Goal: Task Accomplishment & Management: Manage account settings

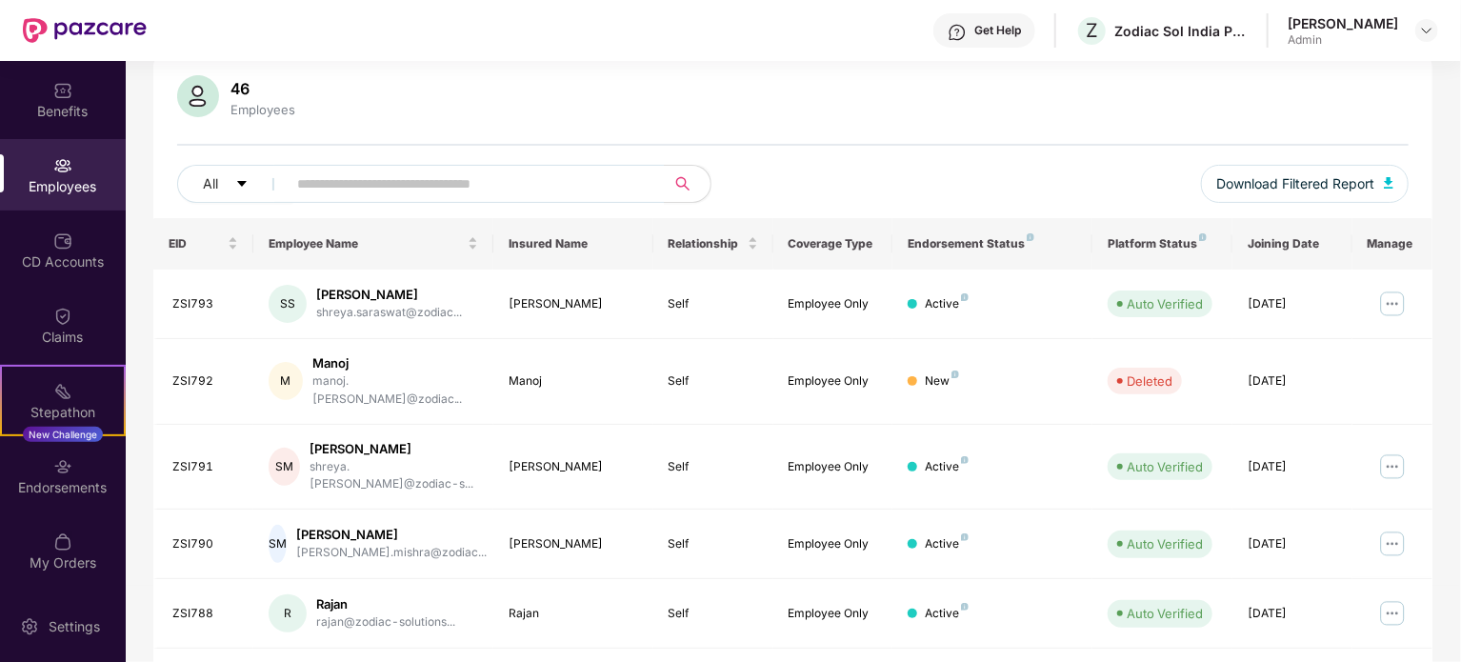
scroll to position [286, 0]
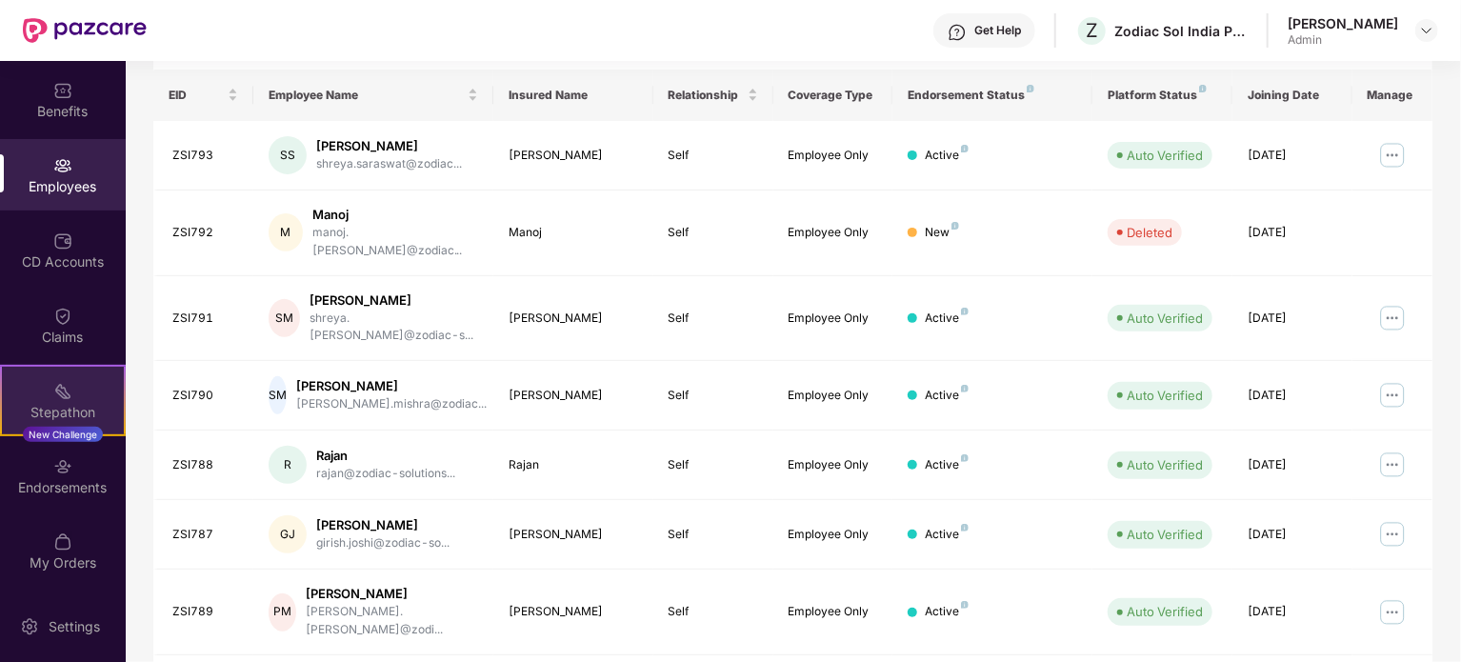
click at [55, 380] on div at bounding box center [62, 389] width 19 height 19
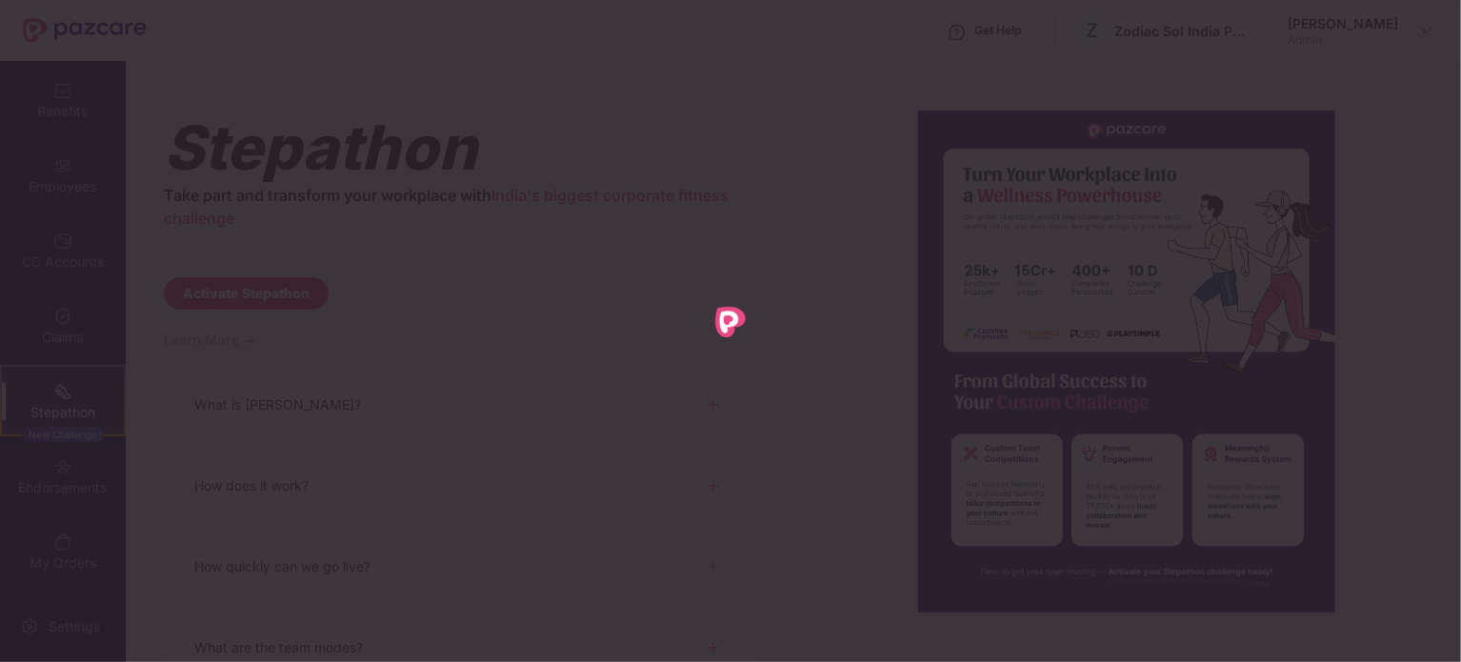
scroll to position [0, 0]
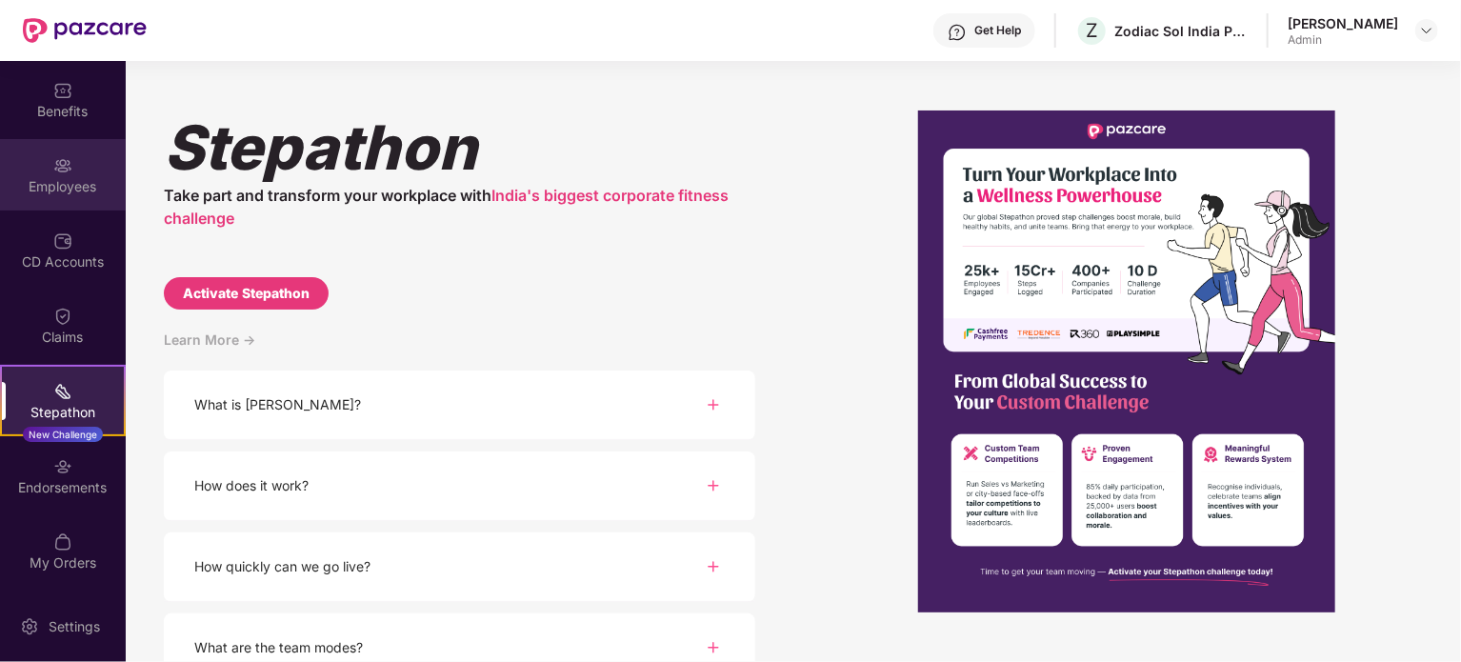
click at [43, 183] on div "Employees" at bounding box center [63, 186] width 126 height 19
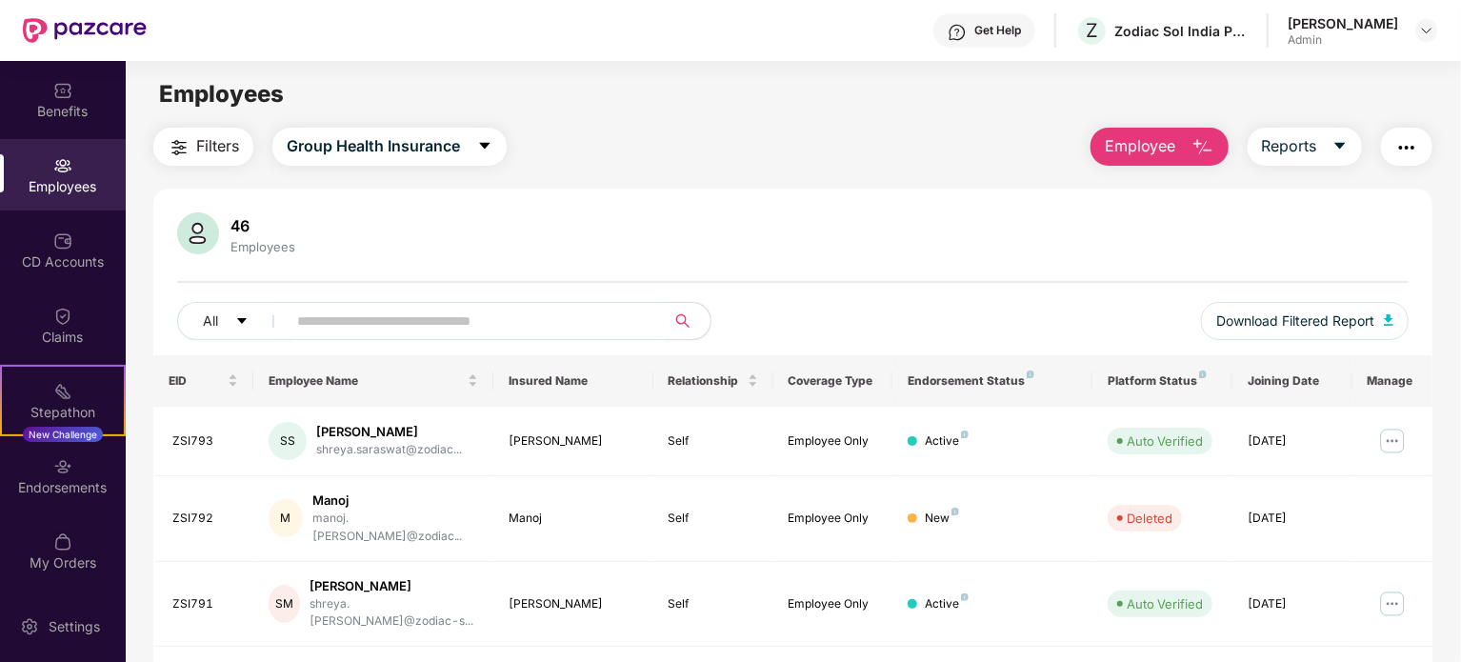
click at [462, 323] on input "text" at bounding box center [468, 321] width 342 height 29
paste input "**********"
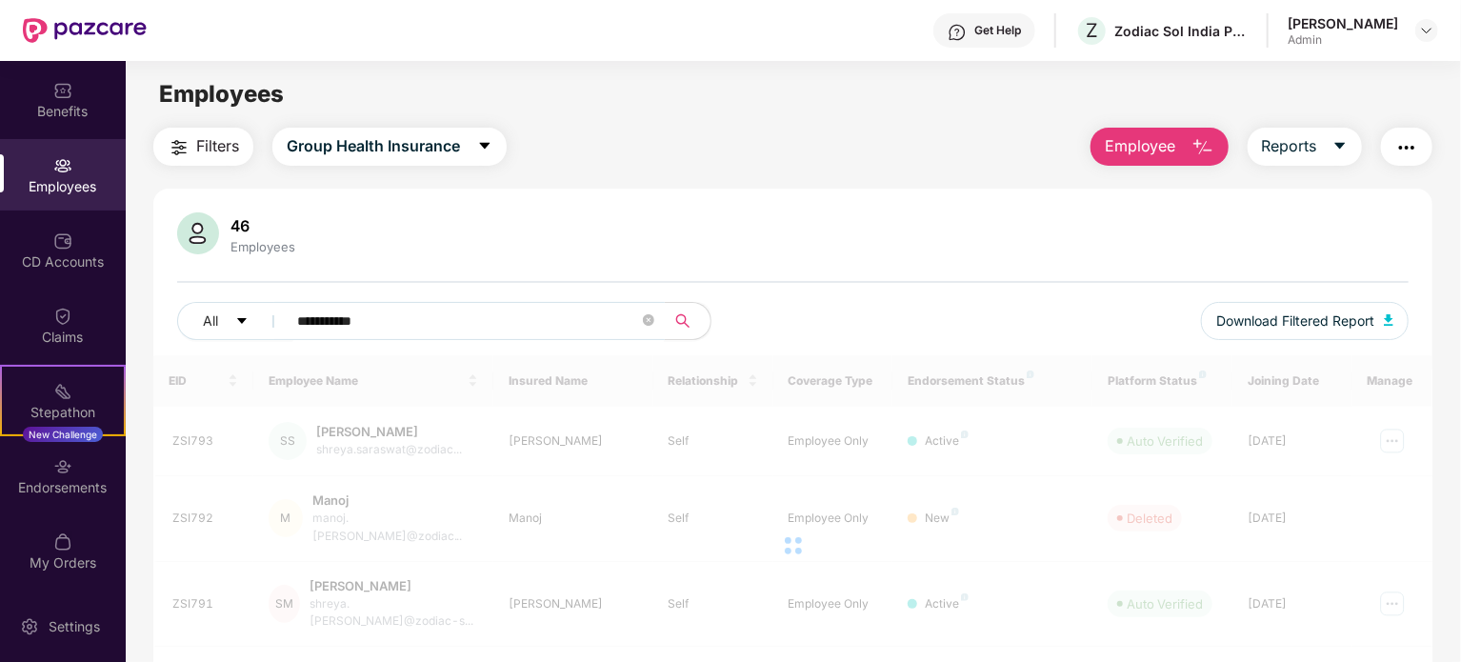
type input "**********"
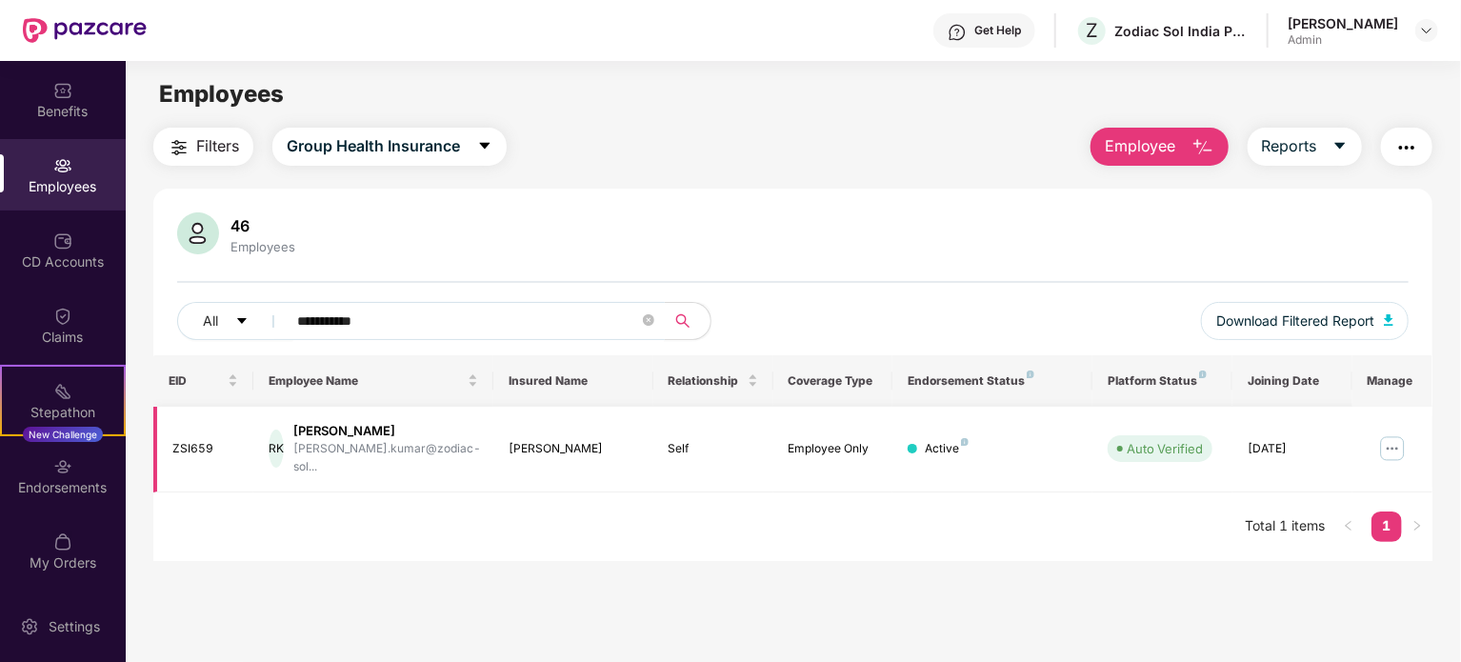
click at [1396, 441] on img at bounding box center [1392, 448] width 30 height 30
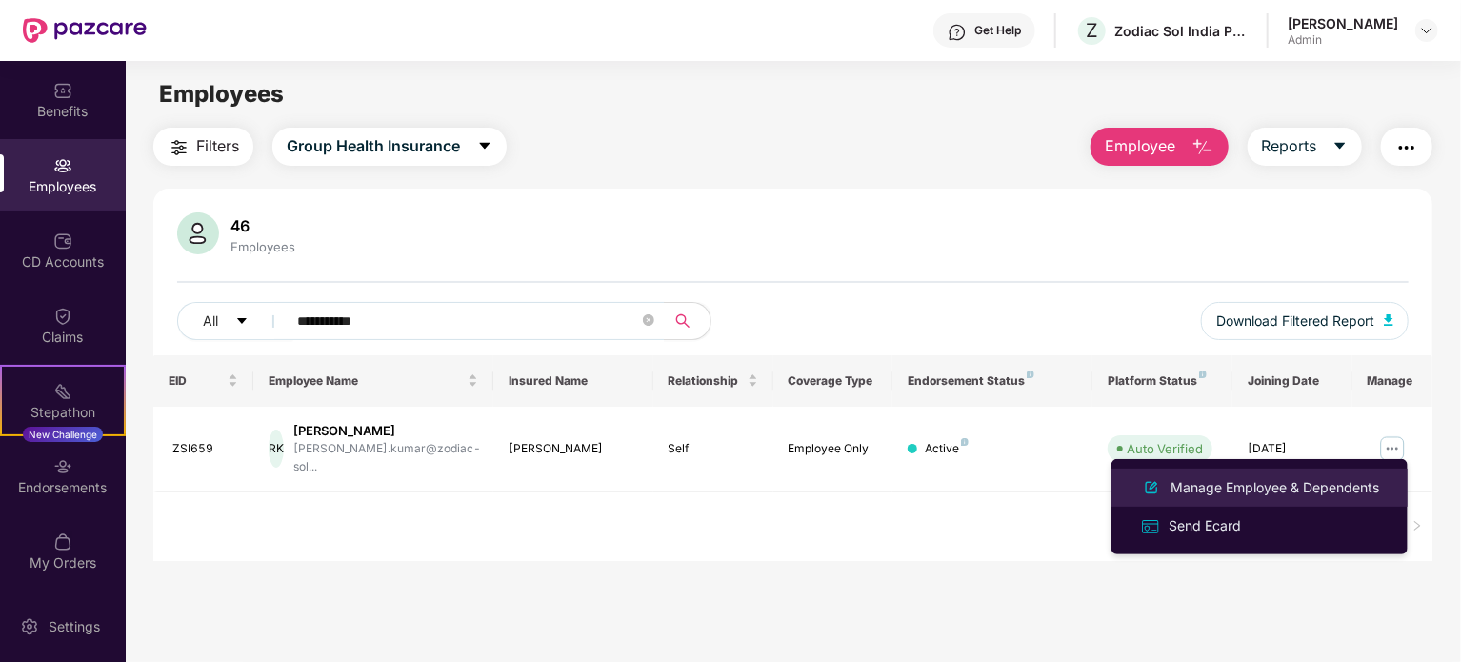
click at [1242, 487] on div "Manage Employee & Dependents" at bounding box center [1275, 487] width 216 height 21
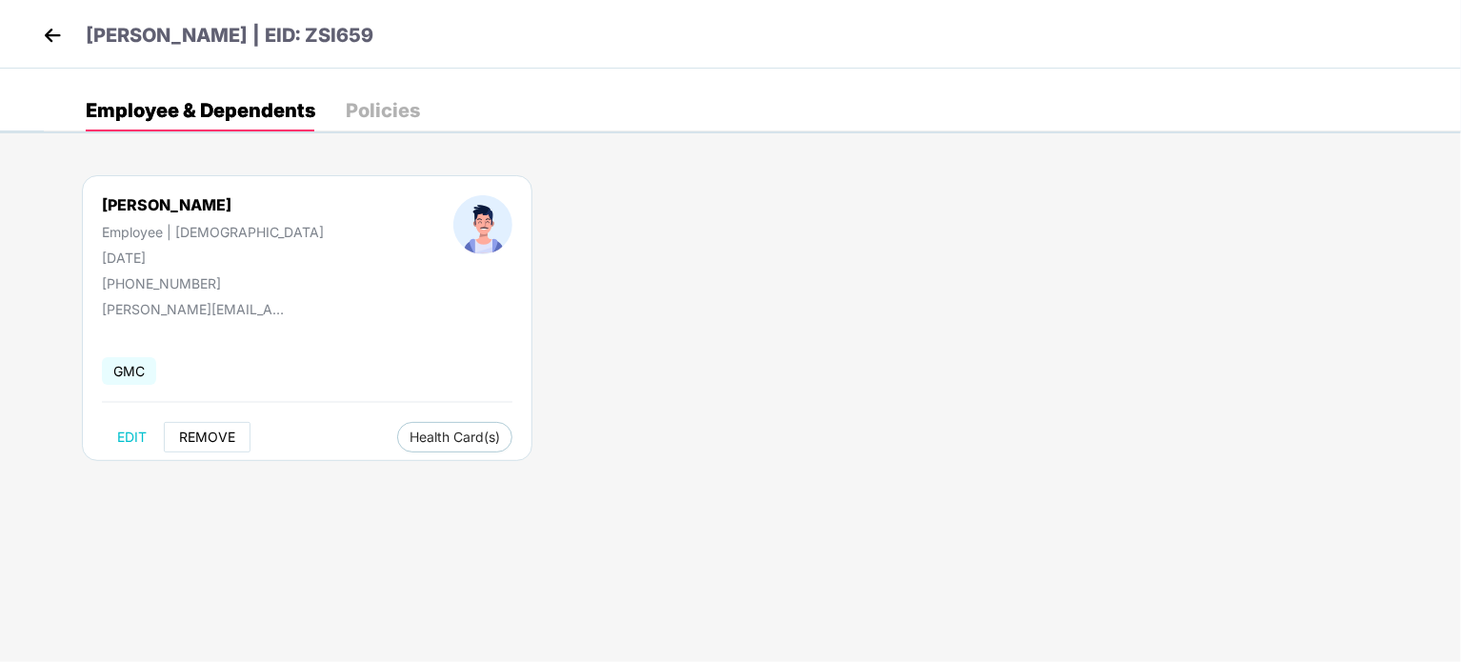
click at [175, 437] on button "REMOVE" at bounding box center [207, 437] width 87 height 30
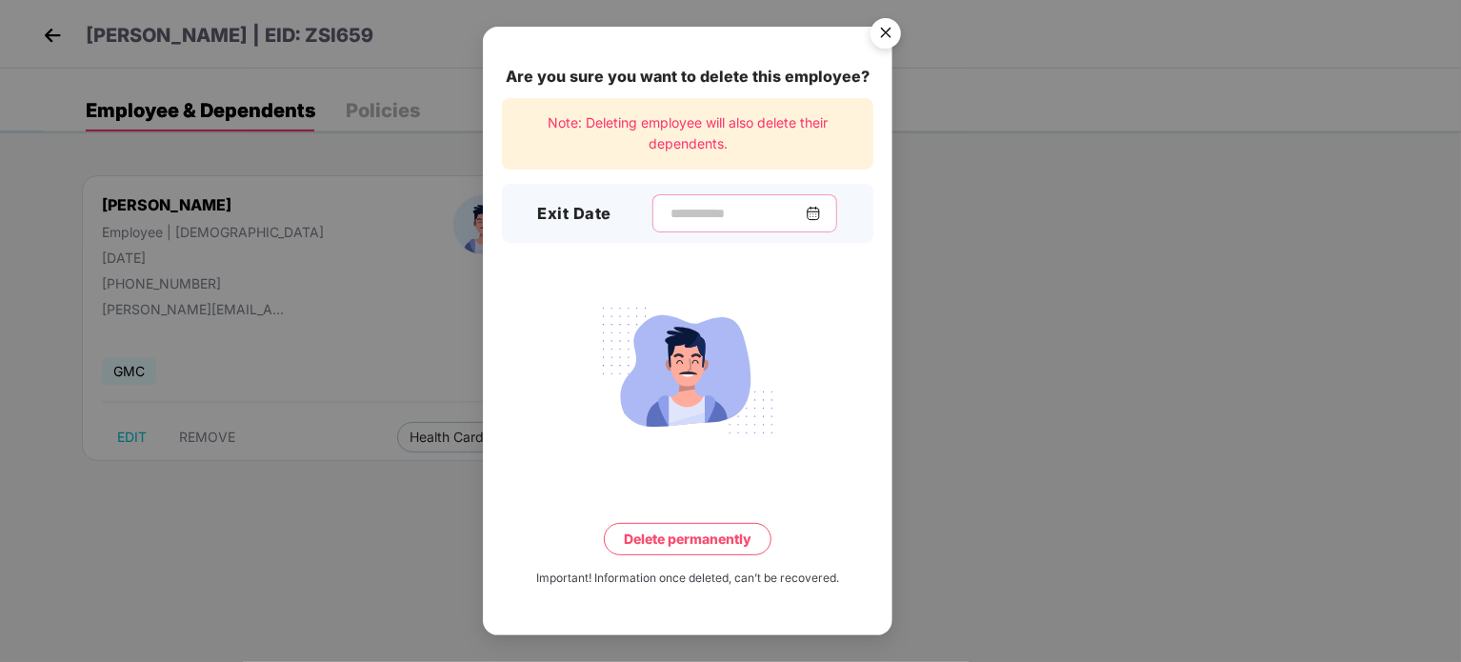
click at [693, 212] on input at bounding box center [737, 214] width 137 height 20
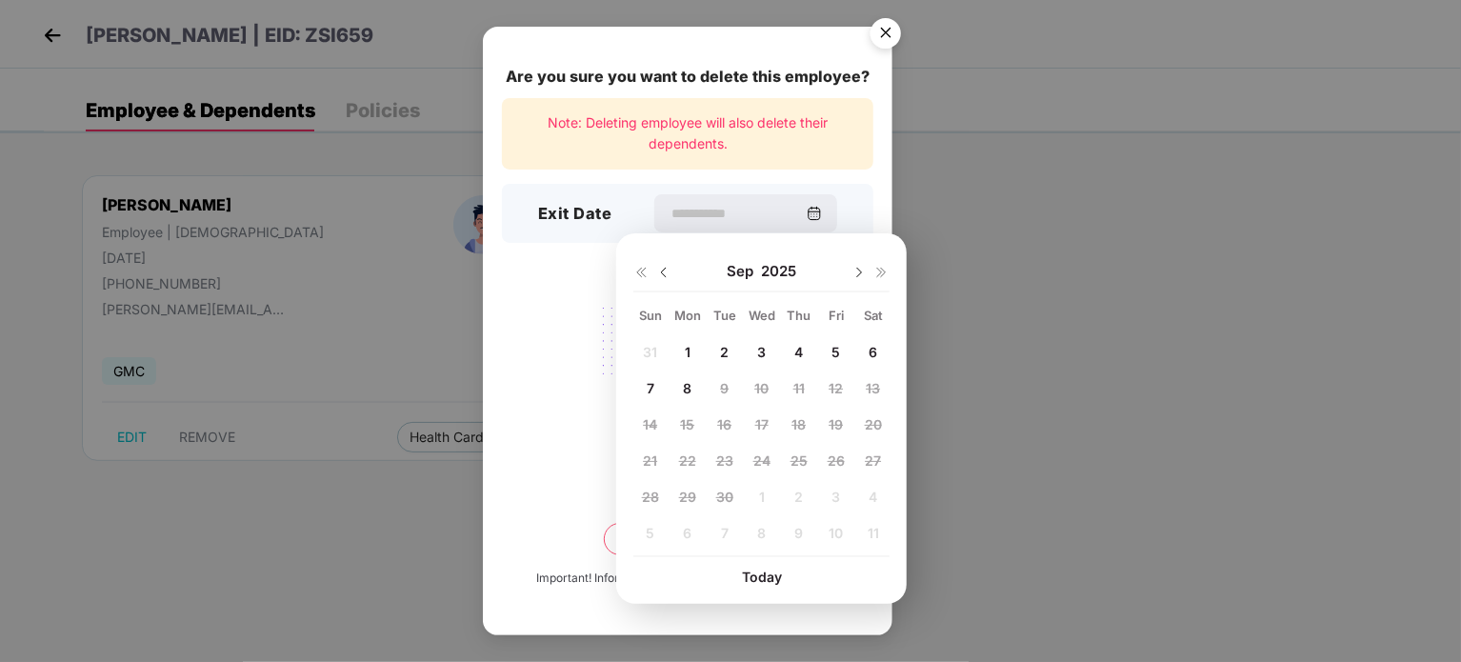
click at [688, 388] on span "8" at bounding box center [687, 388] width 9 height 16
type input "**********"
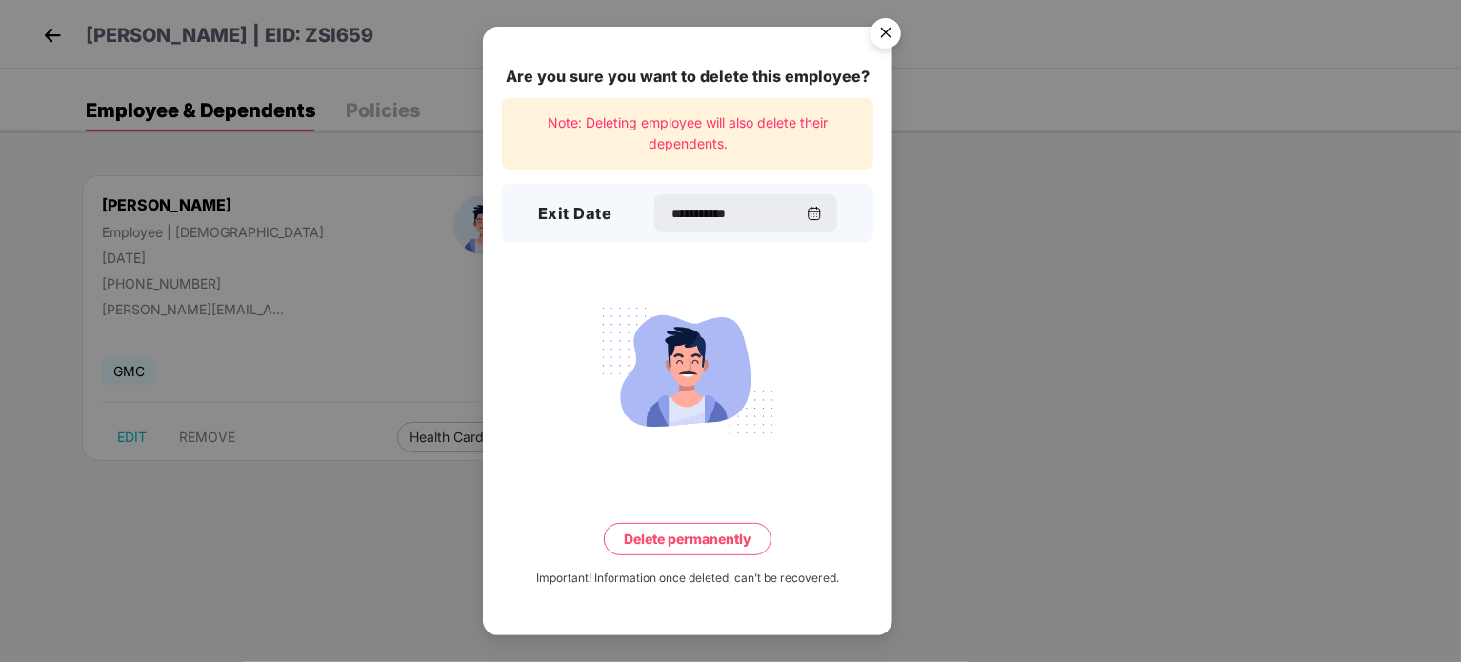
click at [789, 385] on img at bounding box center [687, 370] width 213 height 149
click at [725, 535] on button "Delete permanently" at bounding box center [688, 539] width 168 height 32
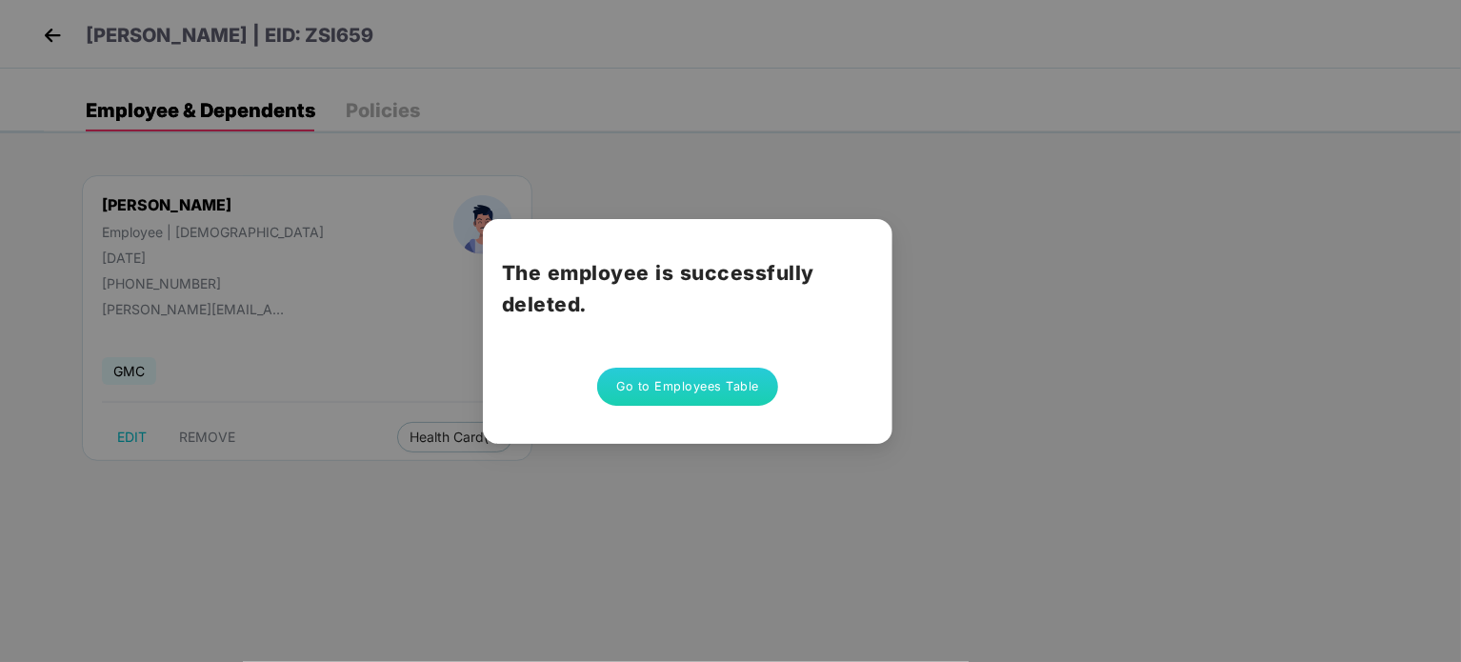
click at [682, 395] on button "Go to Employees Table" at bounding box center [687, 387] width 181 height 38
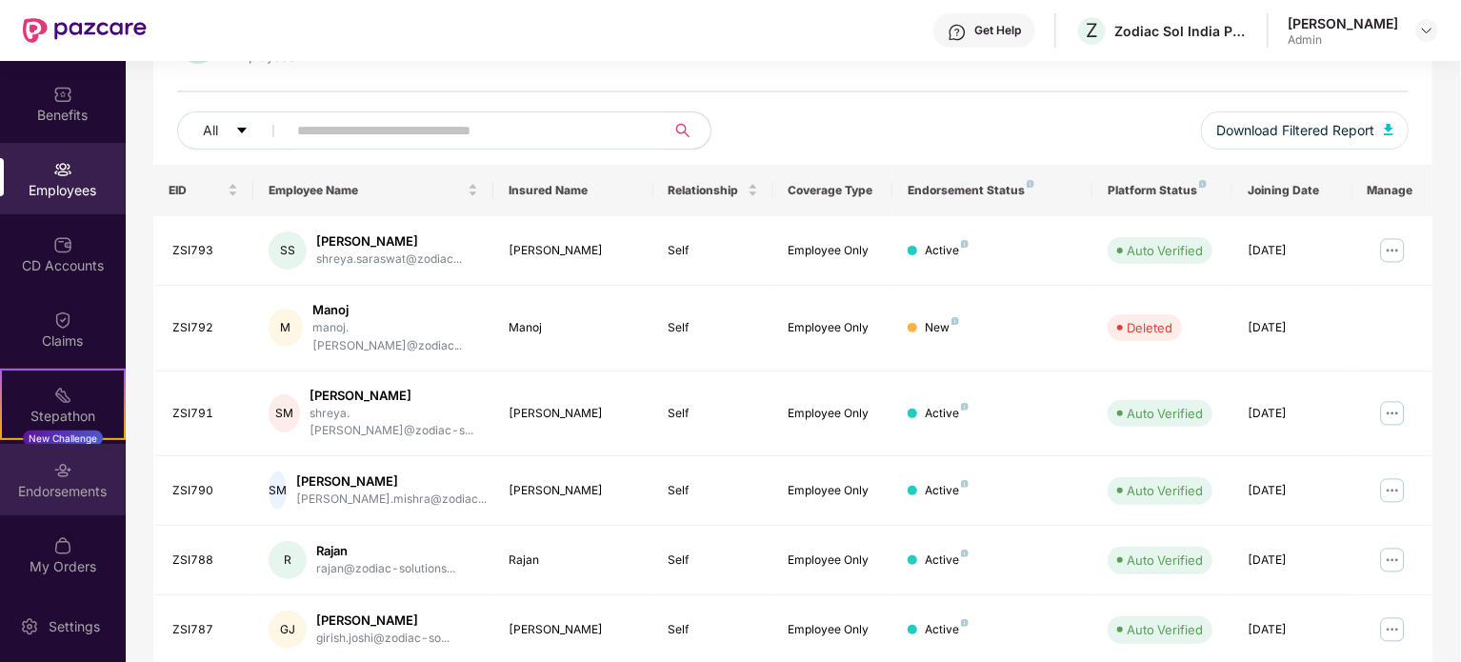
scroll to position [148, 0]
click at [73, 479] on div "Endorsements" at bounding box center [63, 487] width 126 height 19
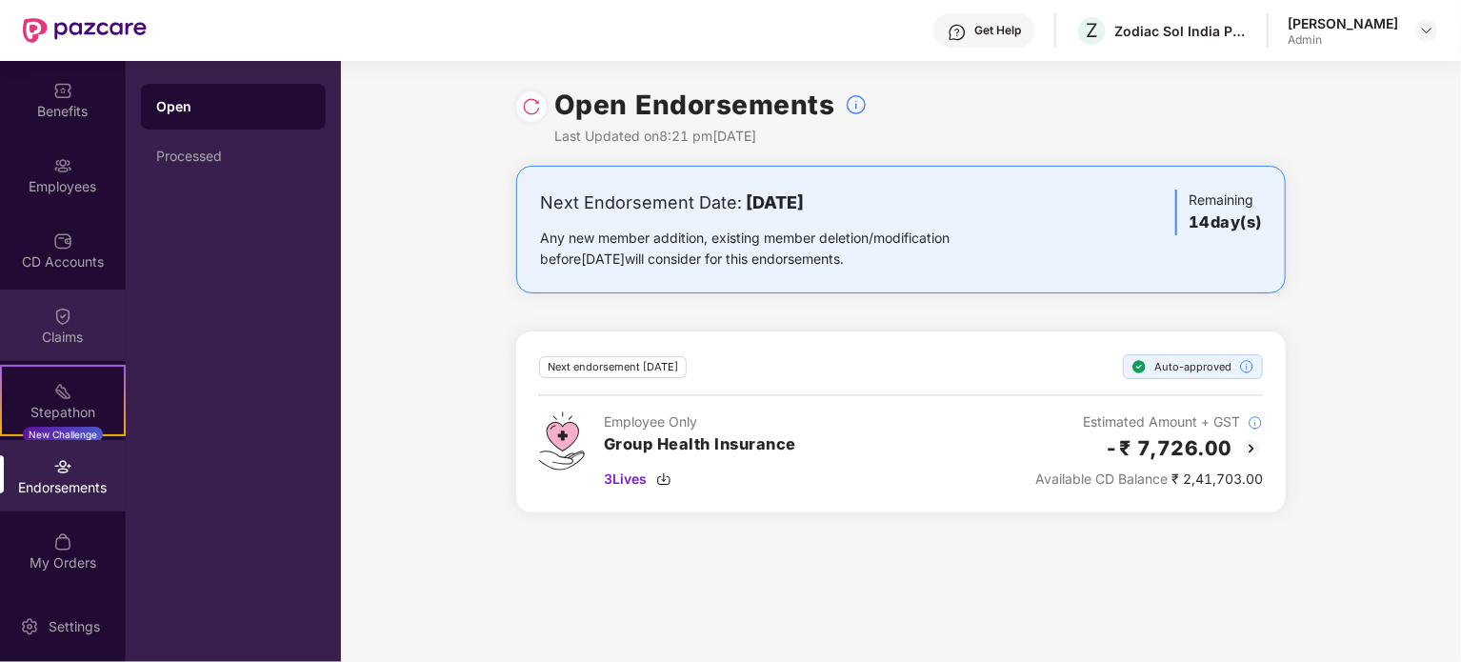
click at [57, 323] on img at bounding box center [62, 316] width 19 height 19
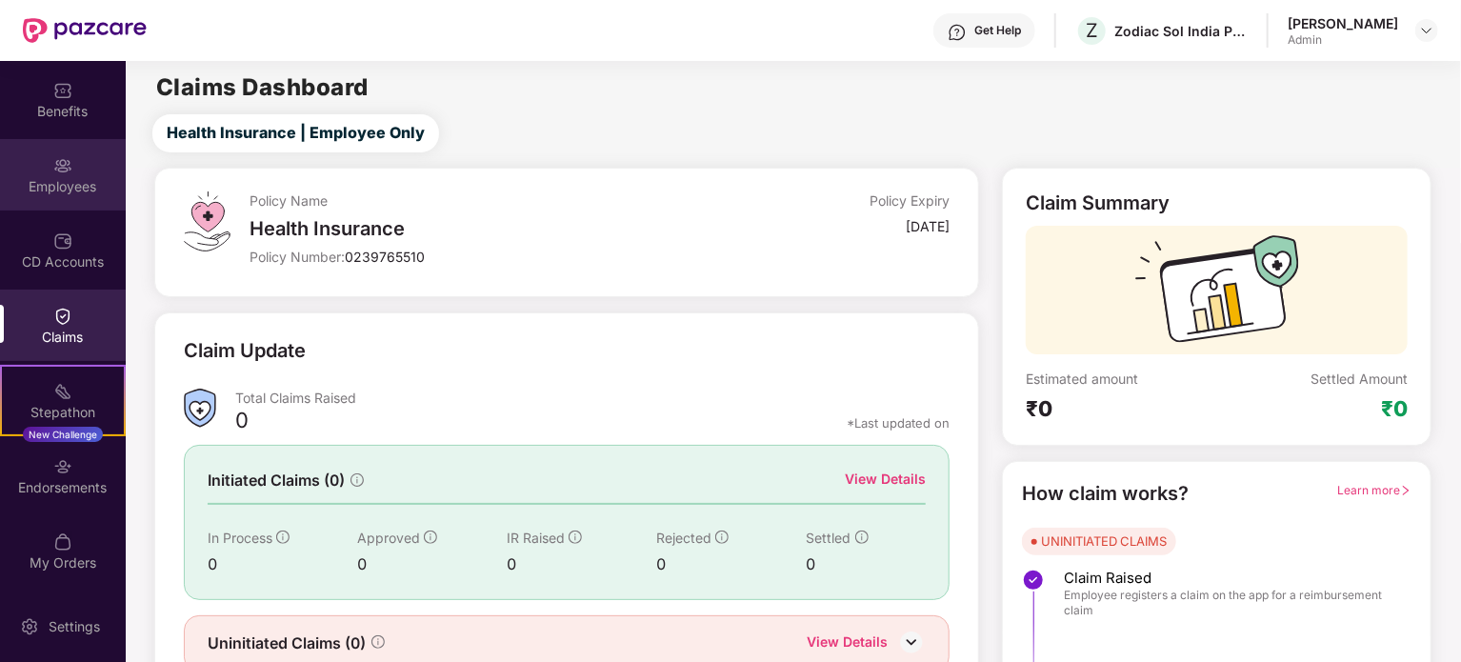
click at [50, 186] on div "Employees" at bounding box center [63, 186] width 126 height 19
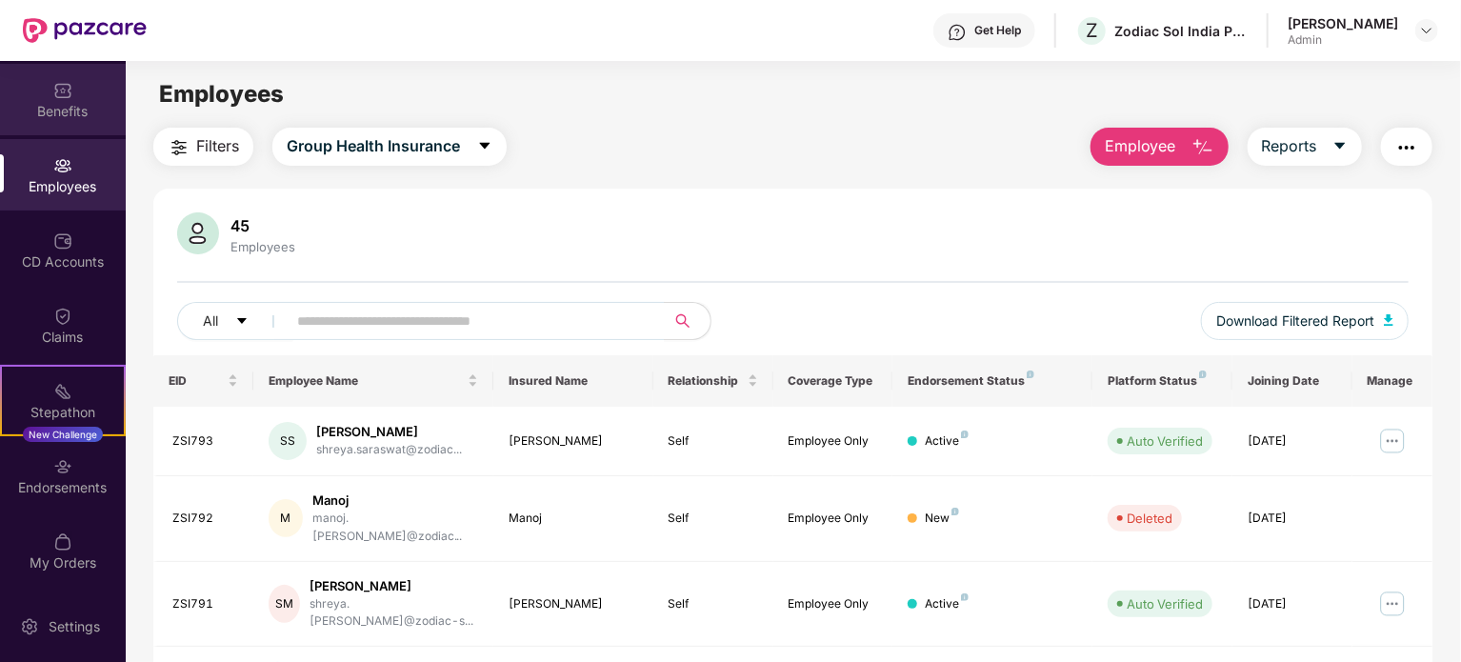
click at [58, 110] on div "Benefits" at bounding box center [63, 111] width 126 height 19
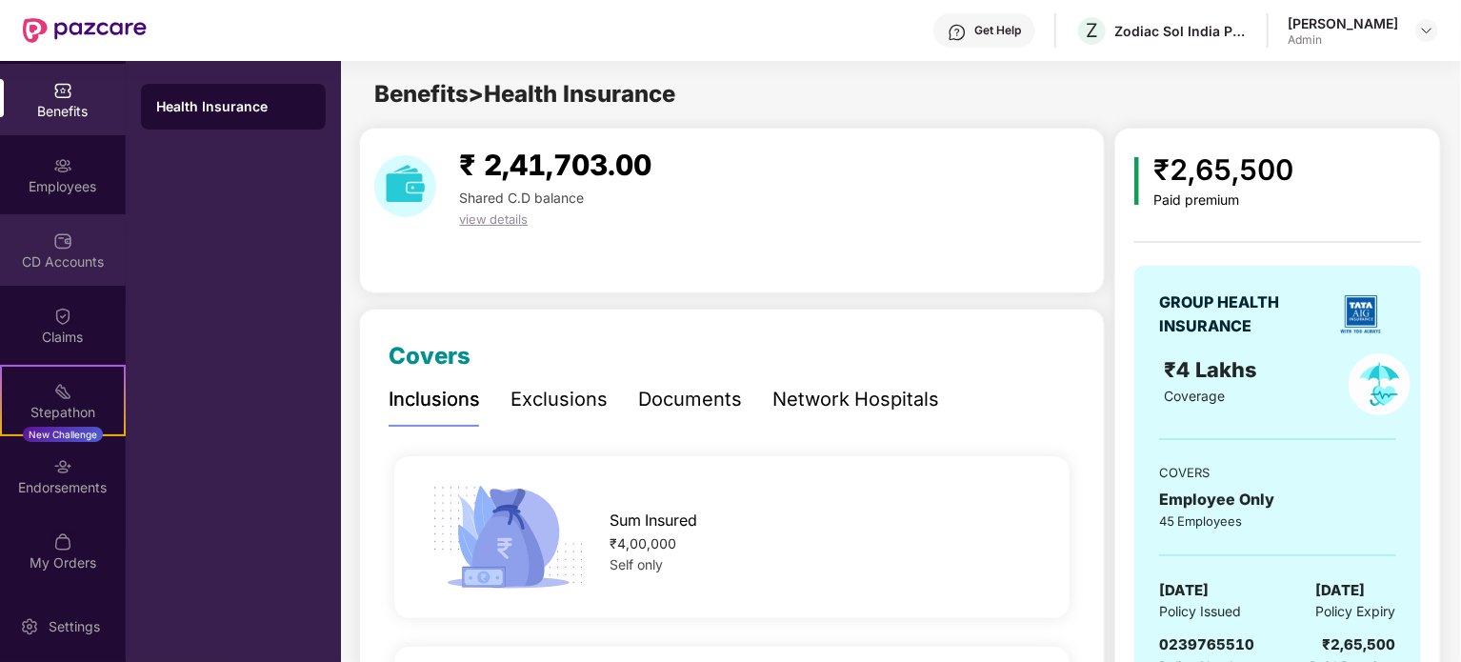
click at [52, 266] on div "CD Accounts" at bounding box center [63, 261] width 126 height 19
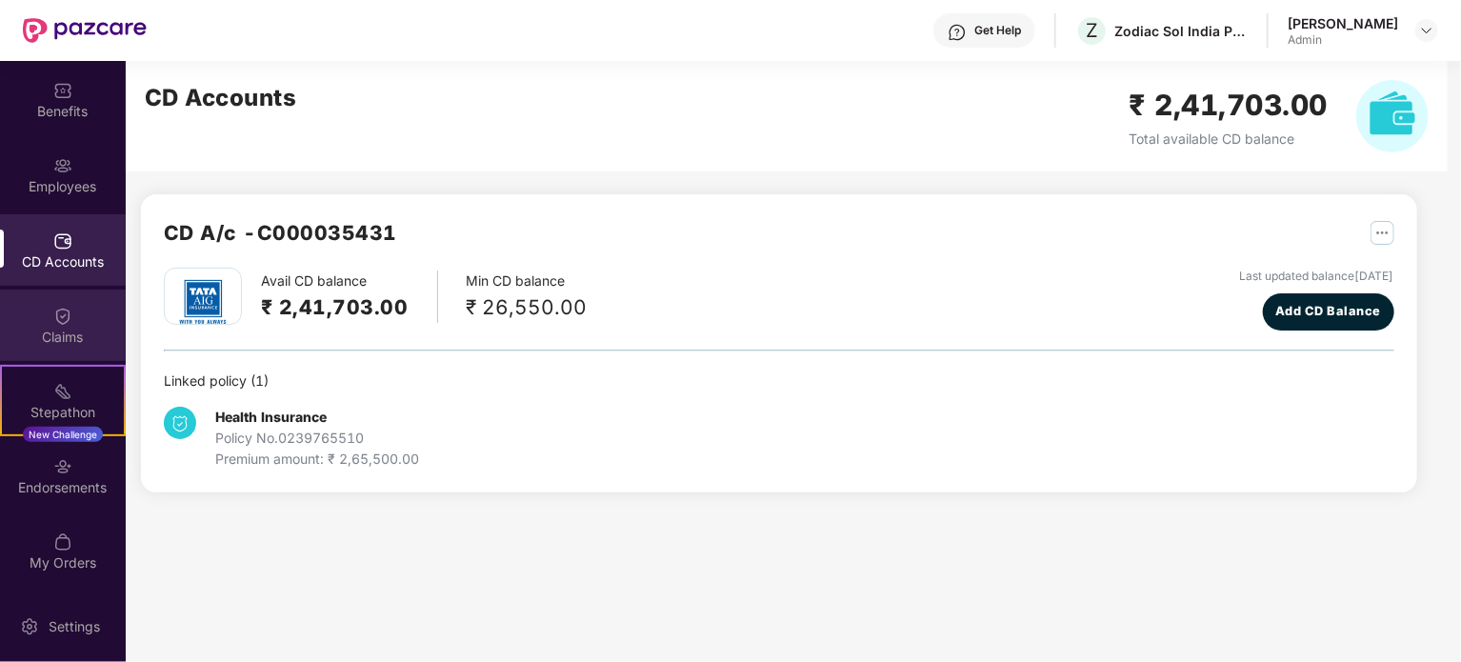
click at [50, 333] on div "Claims" at bounding box center [63, 337] width 126 height 19
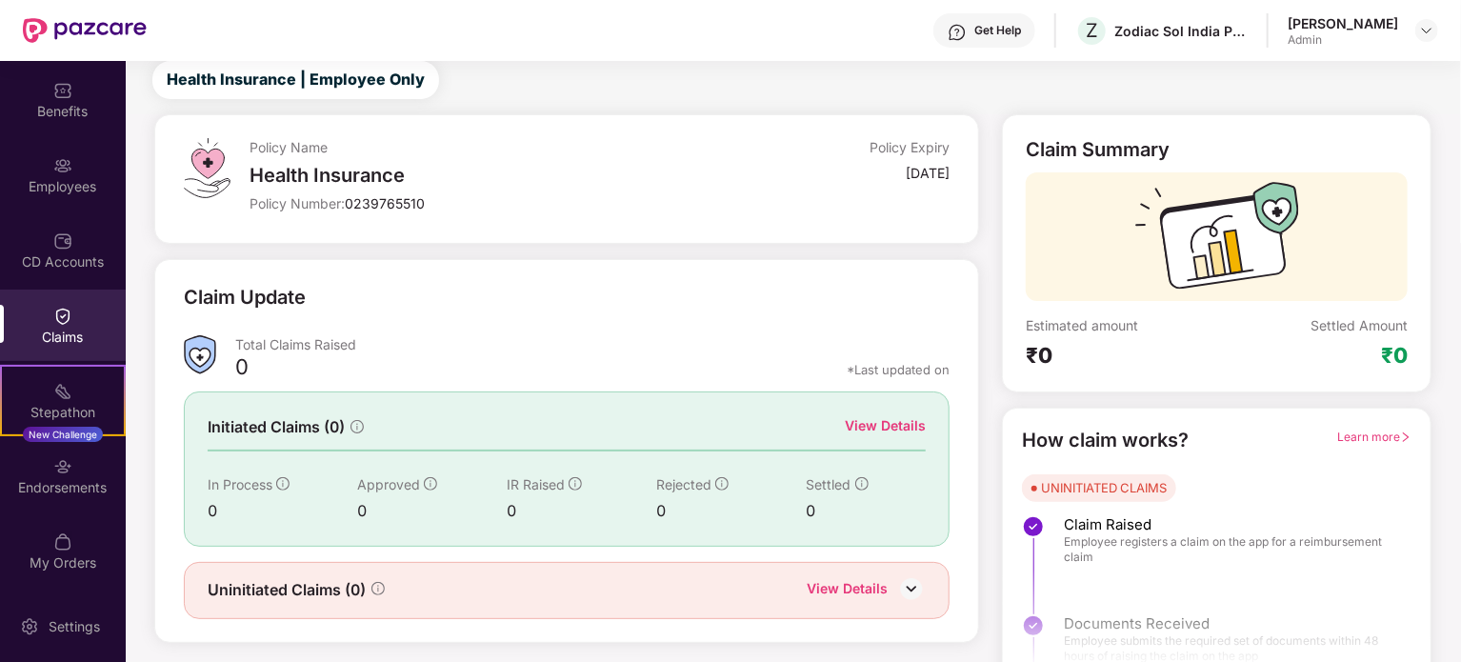
scroll to position [83, 0]
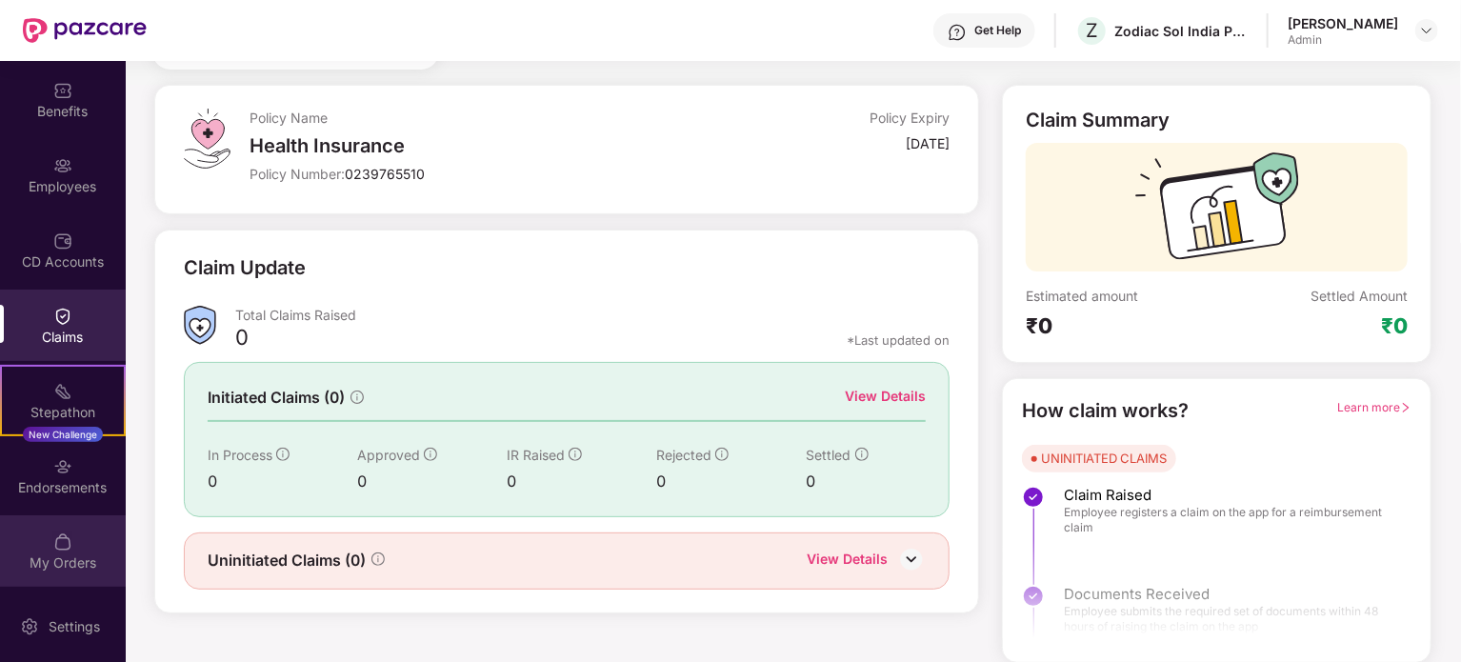
click at [62, 532] on img at bounding box center [62, 541] width 19 height 19
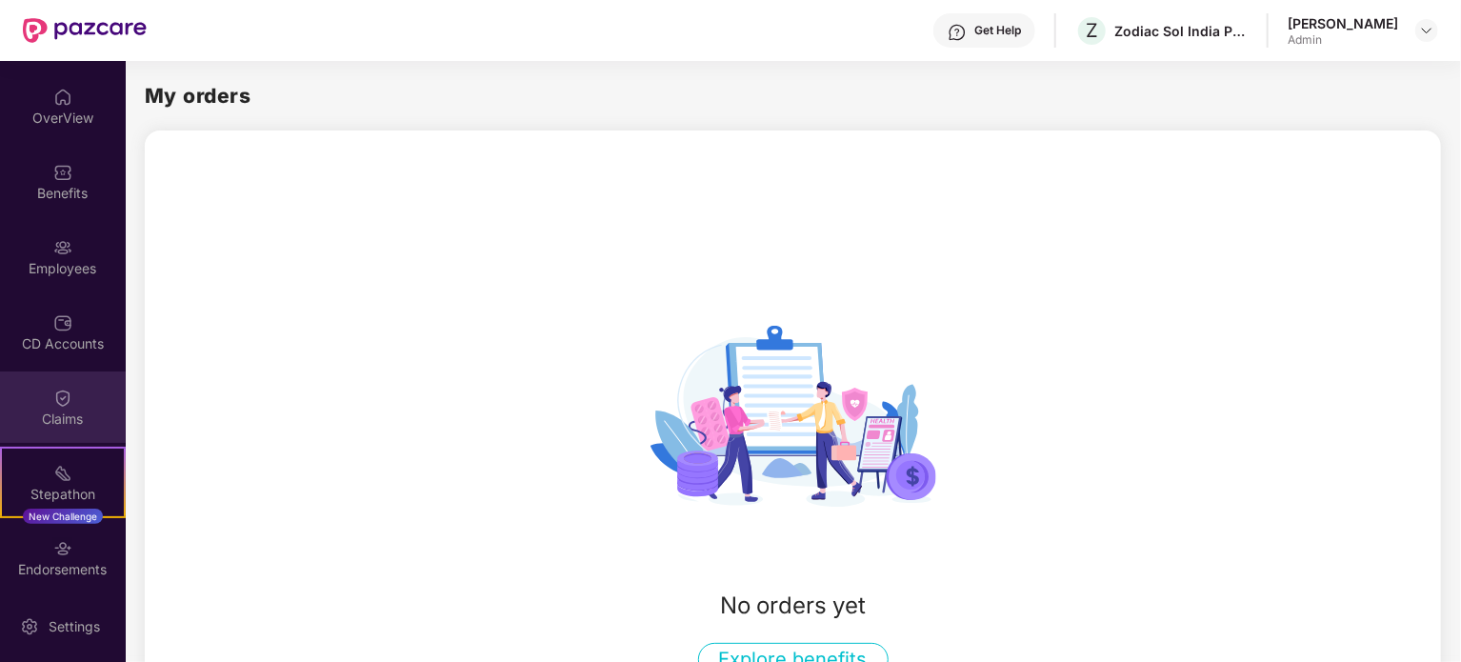
scroll to position [0, 0]
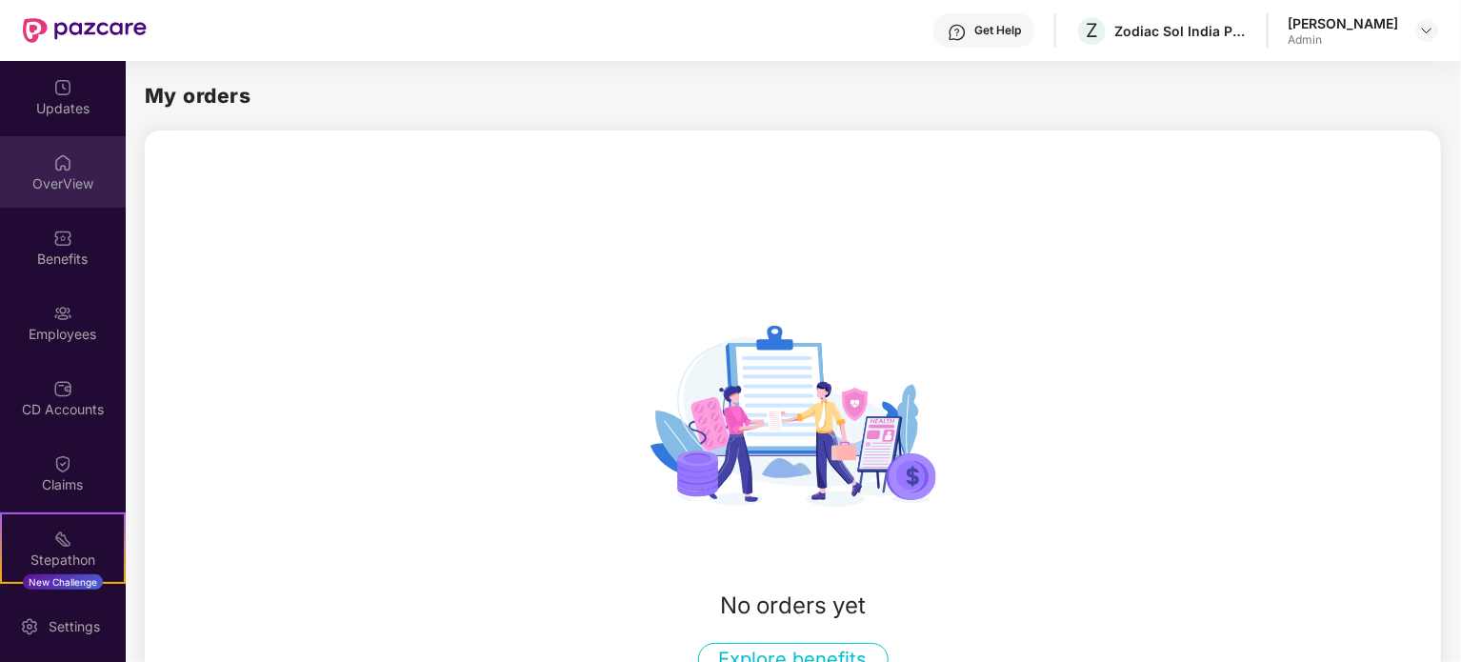
click at [62, 158] on img at bounding box center [62, 162] width 19 height 19
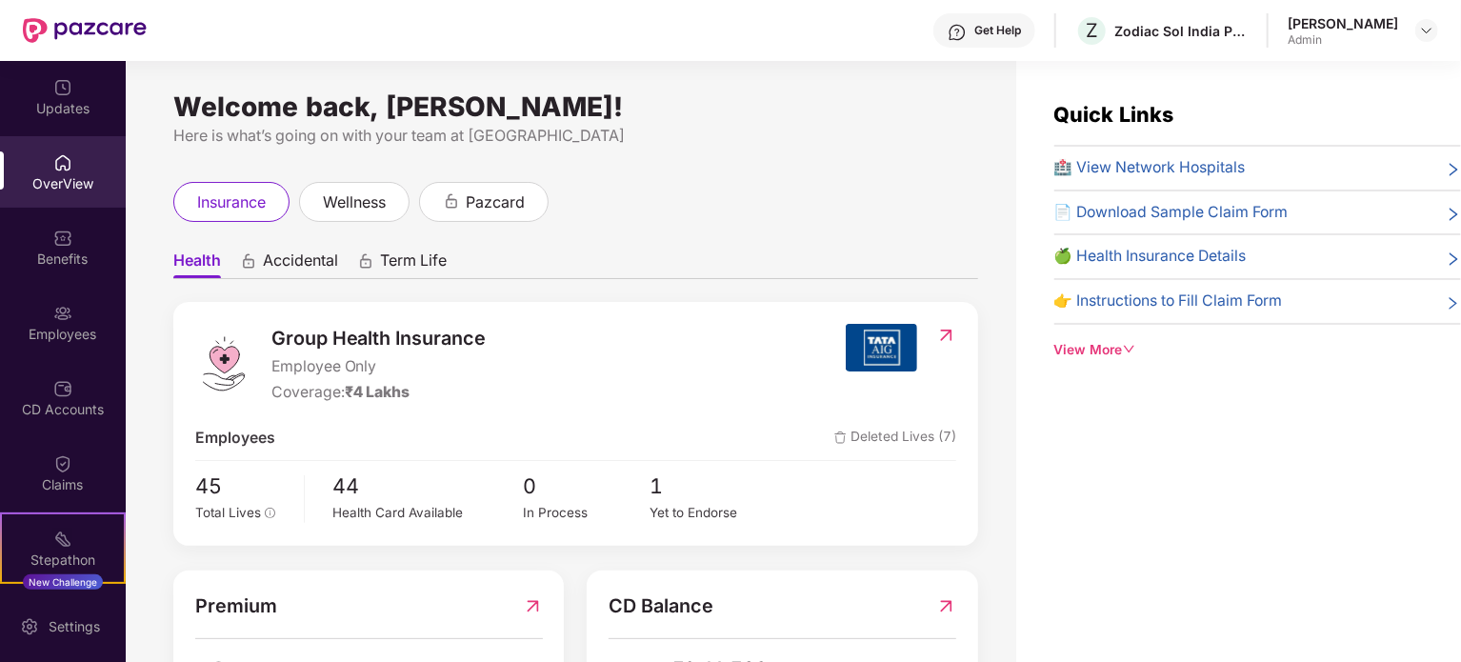
click at [690, 197] on div "insurance wellness pazcard" at bounding box center [575, 202] width 805 height 40
click at [45, 179] on div "OverView" at bounding box center [63, 183] width 126 height 19
click at [693, 231] on div "Health Accidental Term Life Group Health Insurance Employee Only Coverage: ₹4 L…" at bounding box center [575, 478] width 805 height 513
click at [659, 491] on span "1" at bounding box center [714, 487] width 127 height 32
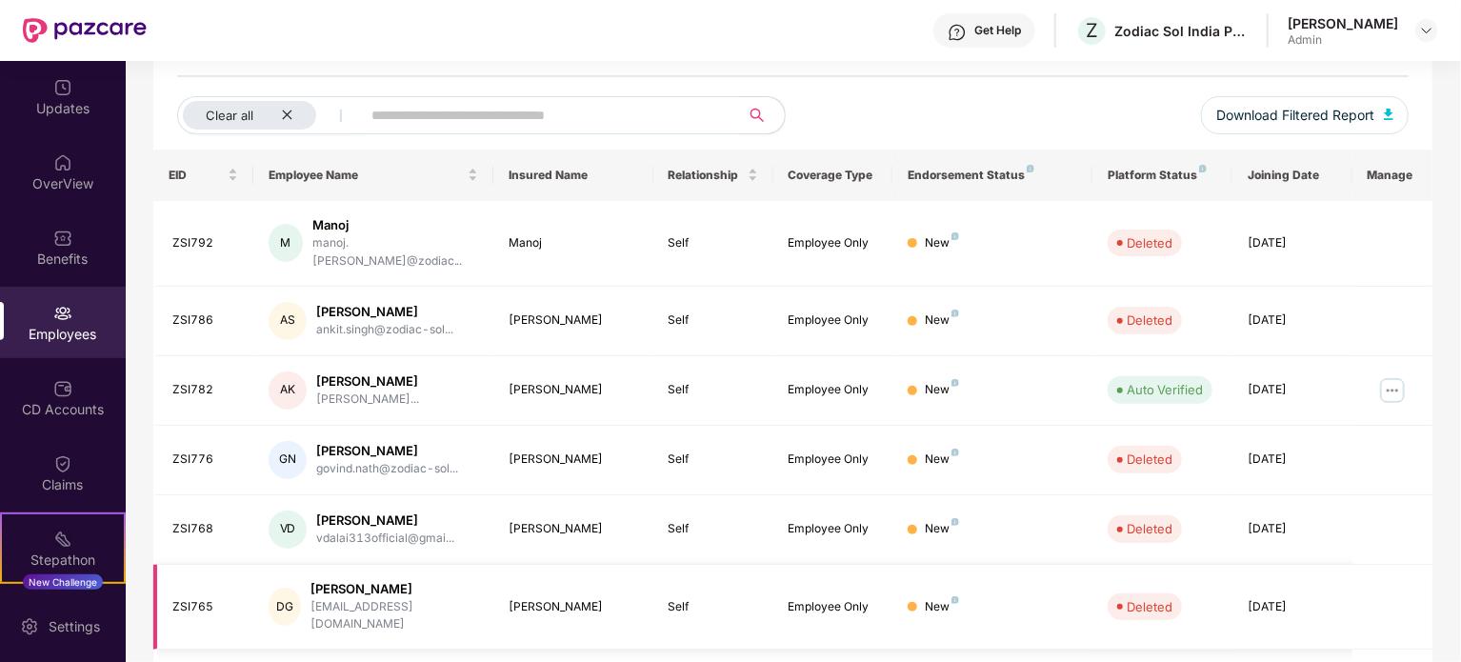
scroll to position [176, 0]
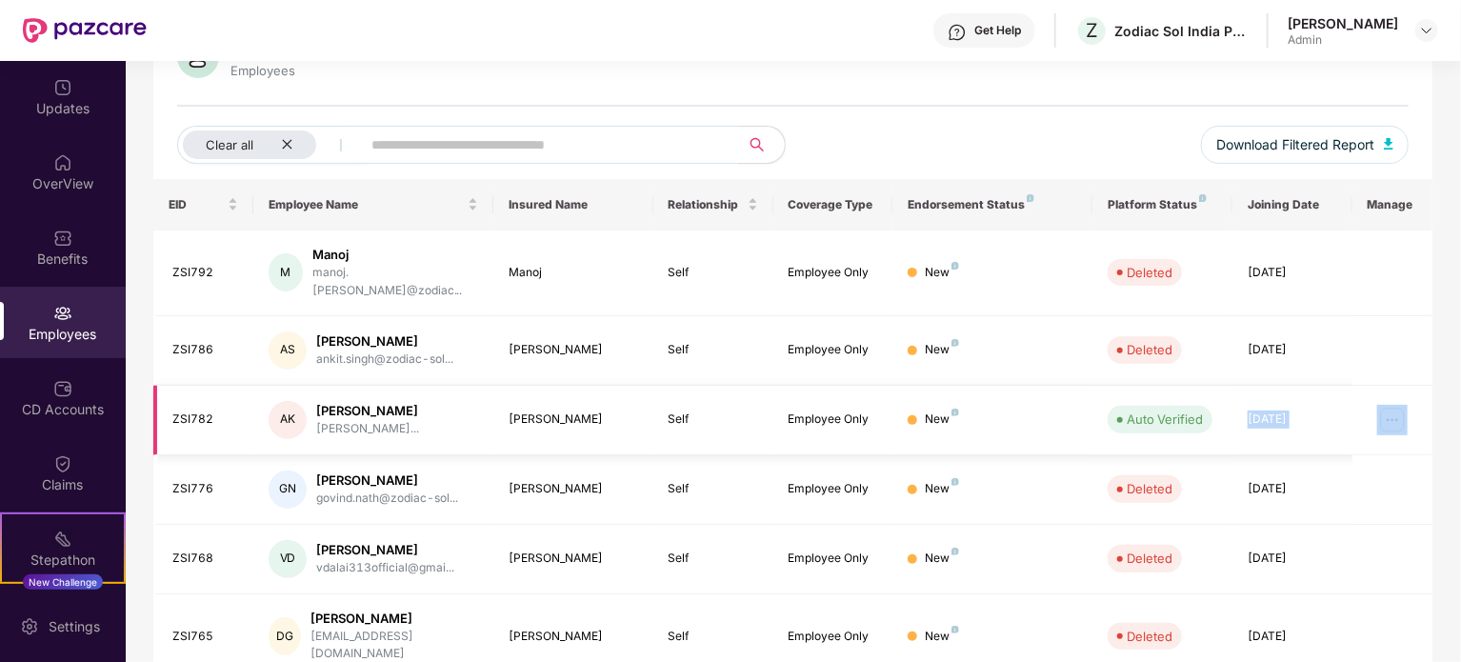
drag, startPoint x: 1360, startPoint y: 403, endPoint x: 1230, endPoint y: 408, distance: 130.6
click at [1231, 404] on tr "ZSI782 AK [PERSON_NAME] amit.dubey@zodiac-solu... [PERSON_NAME] Self Employee O…" at bounding box center [792, 421] width 1279 height 70
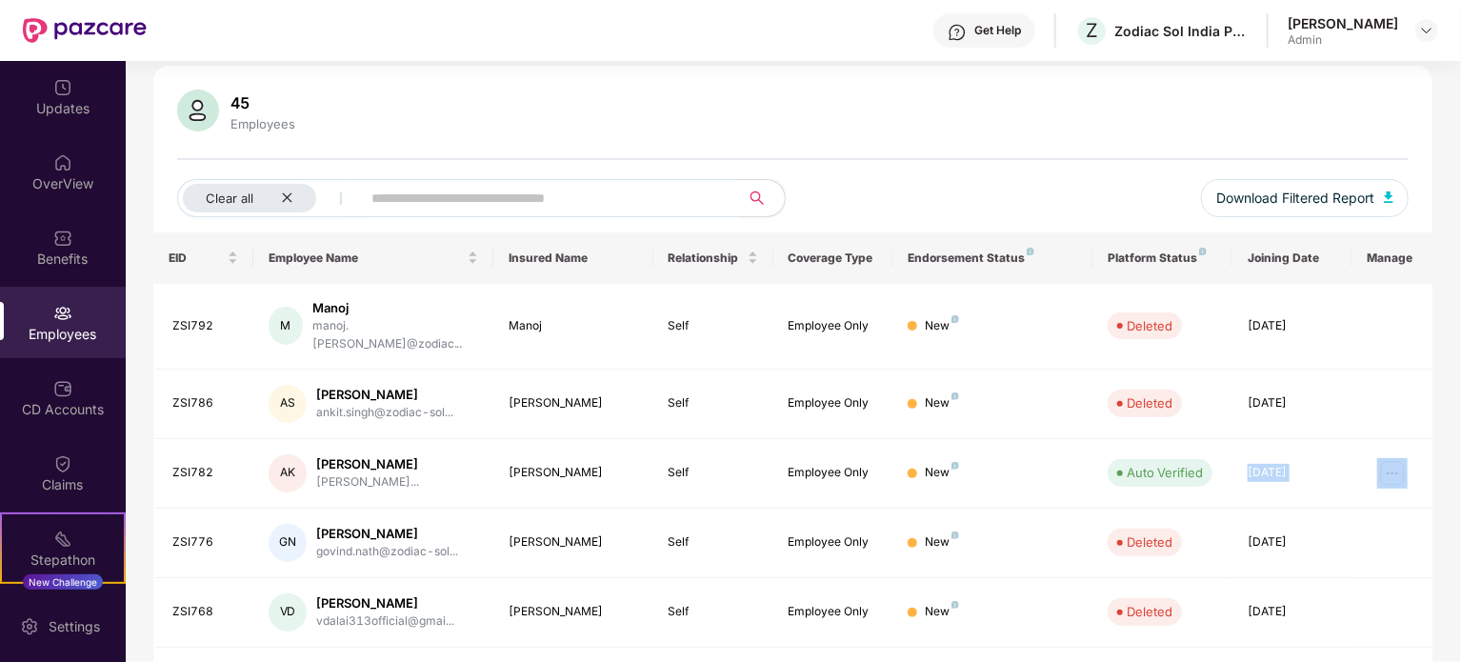
scroll to position [286, 0]
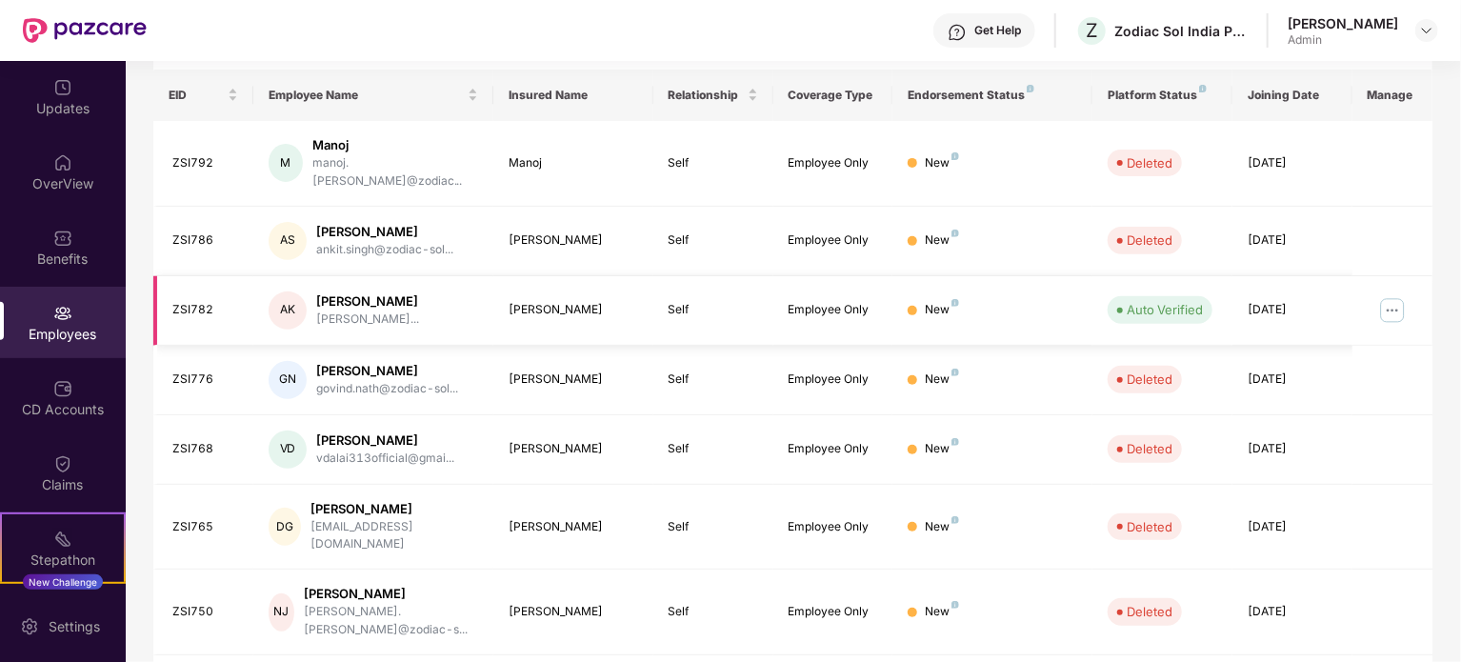
click at [355, 292] on div "[PERSON_NAME]" at bounding box center [367, 301] width 103 height 18
click at [1395, 295] on img at bounding box center [1392, 310] width 30 height 30
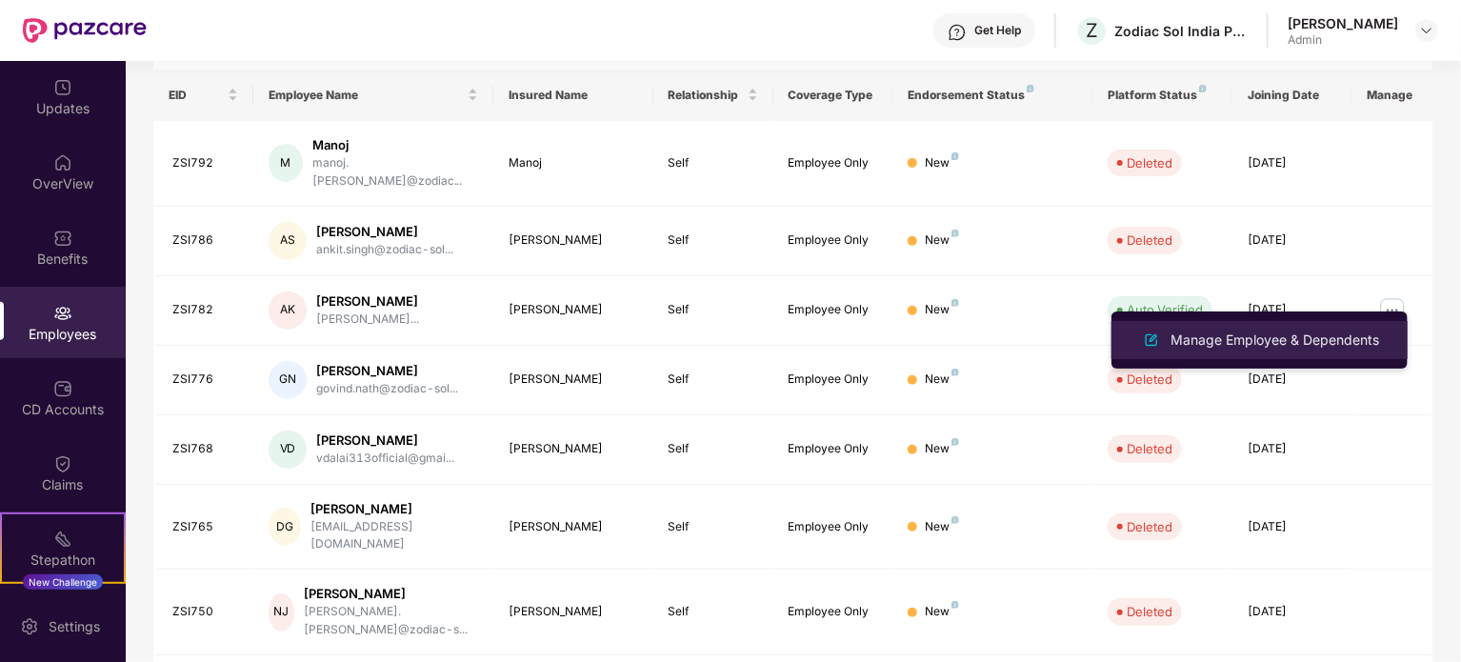
click at [1334, 346] on div "Manage Employee & Dependents" at bounding box center [1275, 340] width 216 height 21
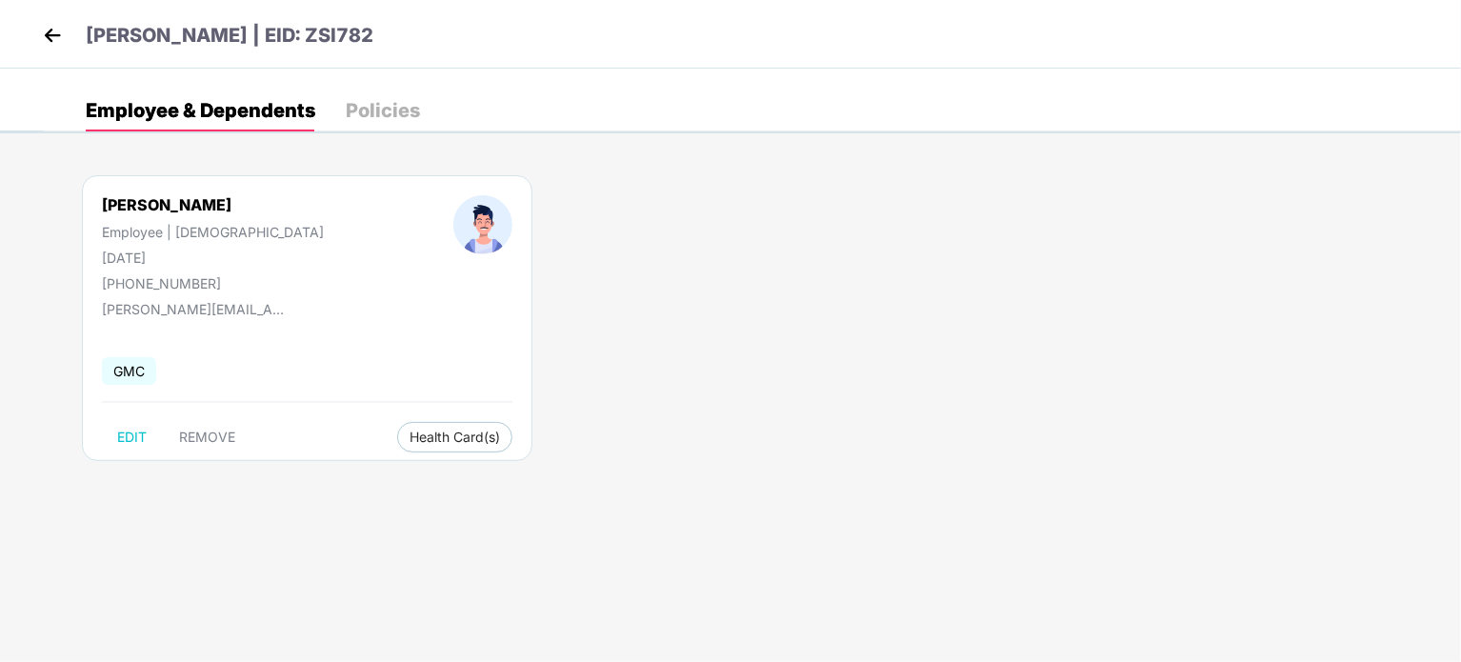
click at [33, 34] on div "[PERSON_NAME] | EID: ZSI782" at bounding box center [730, 34] width 1461 height 69
click at [51, 38] on img at bounding box center [52, 35] width 29 height 29
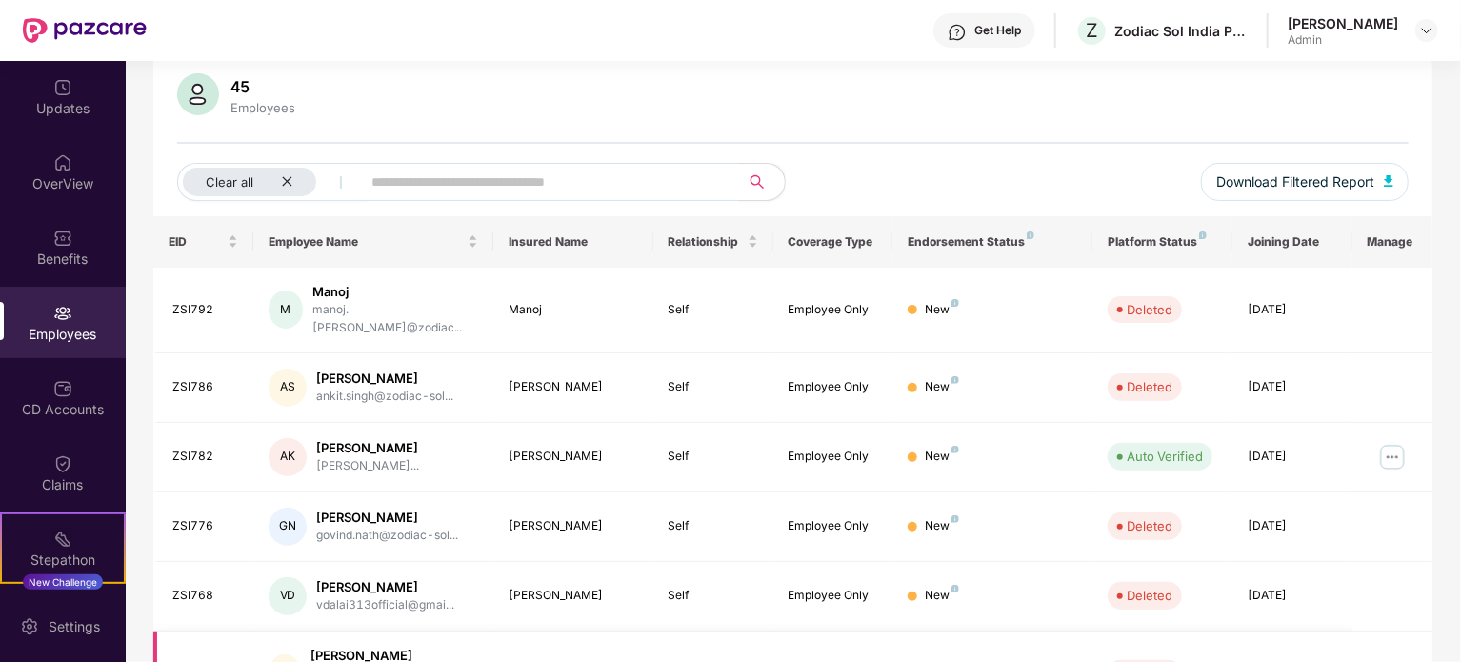
scroll to position [81, 0]
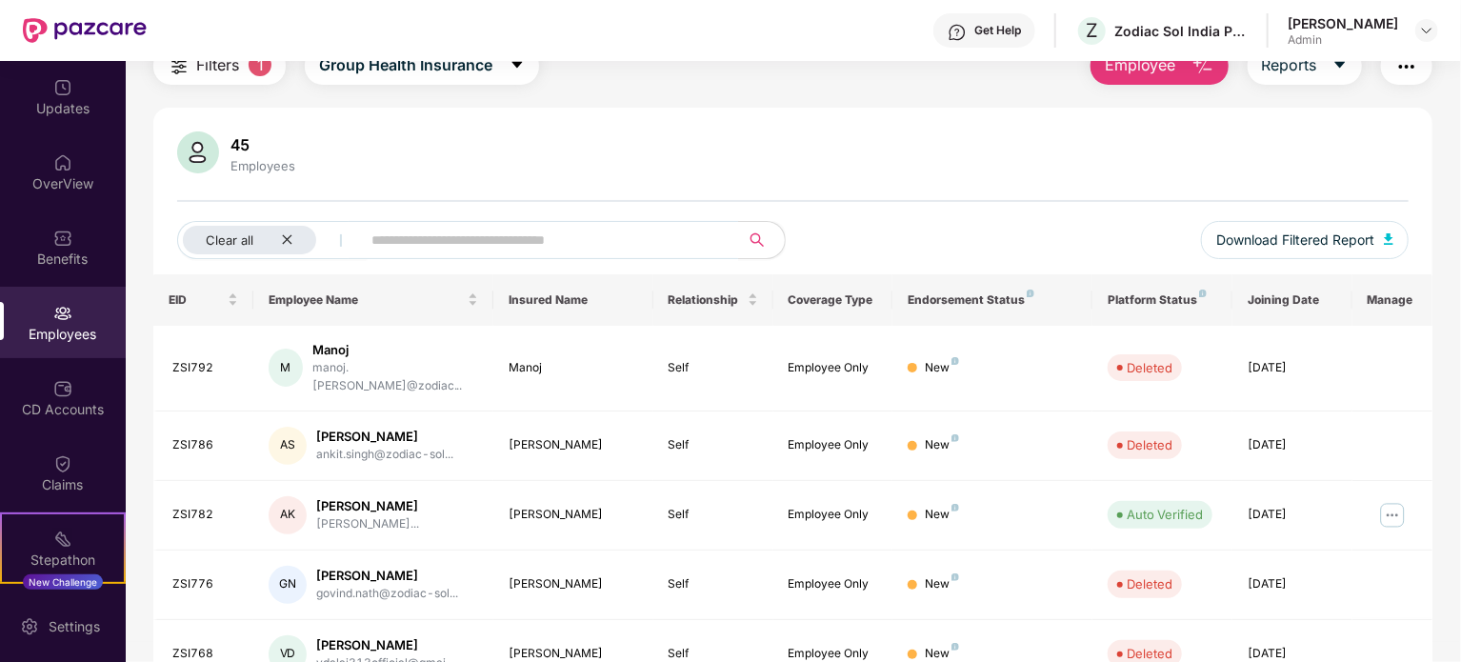
click at [242, 158] on div "Employees" at bounding box center [263, 165] width 72 height 15
click at [290, 235] on icon "close" at bounding box center [287, 240] width 10 height 10
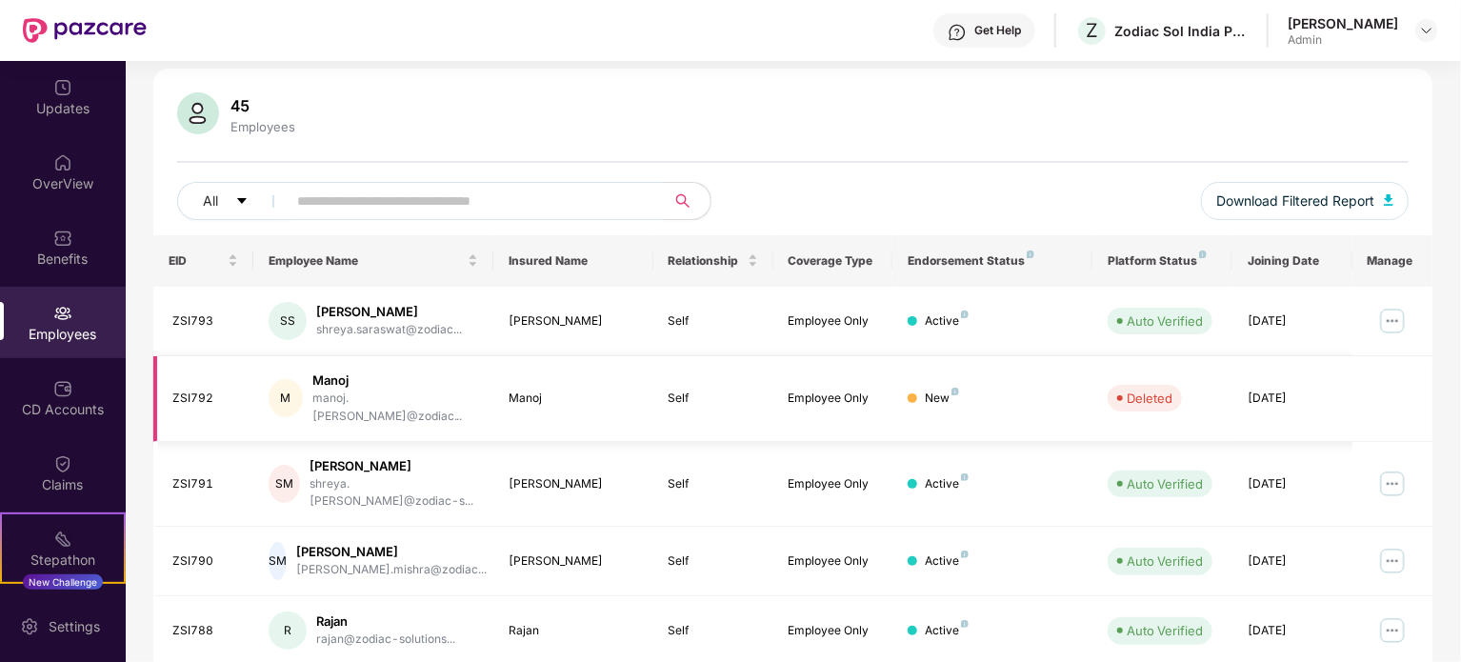
scroll to position [30, 0]
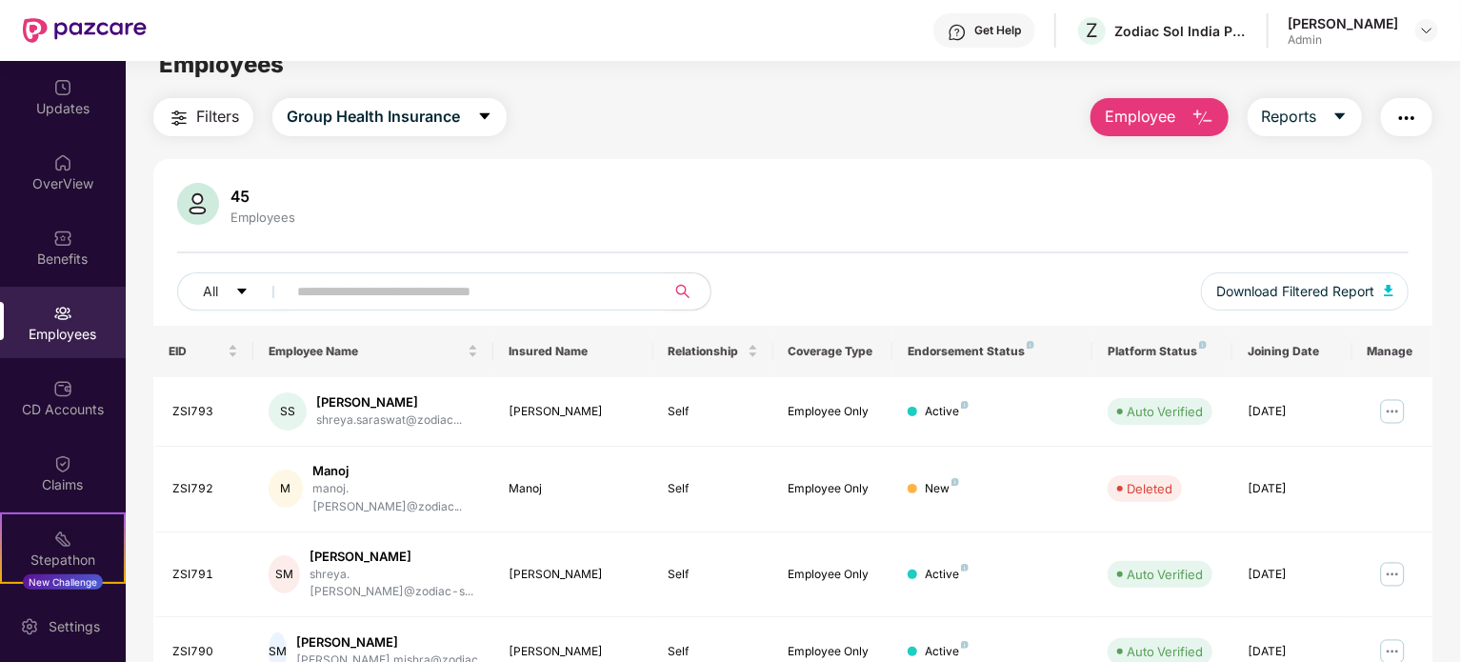
click at [315, 300] on input "text" at bounding box center [468, 291] width 342 height 29
type input "****"
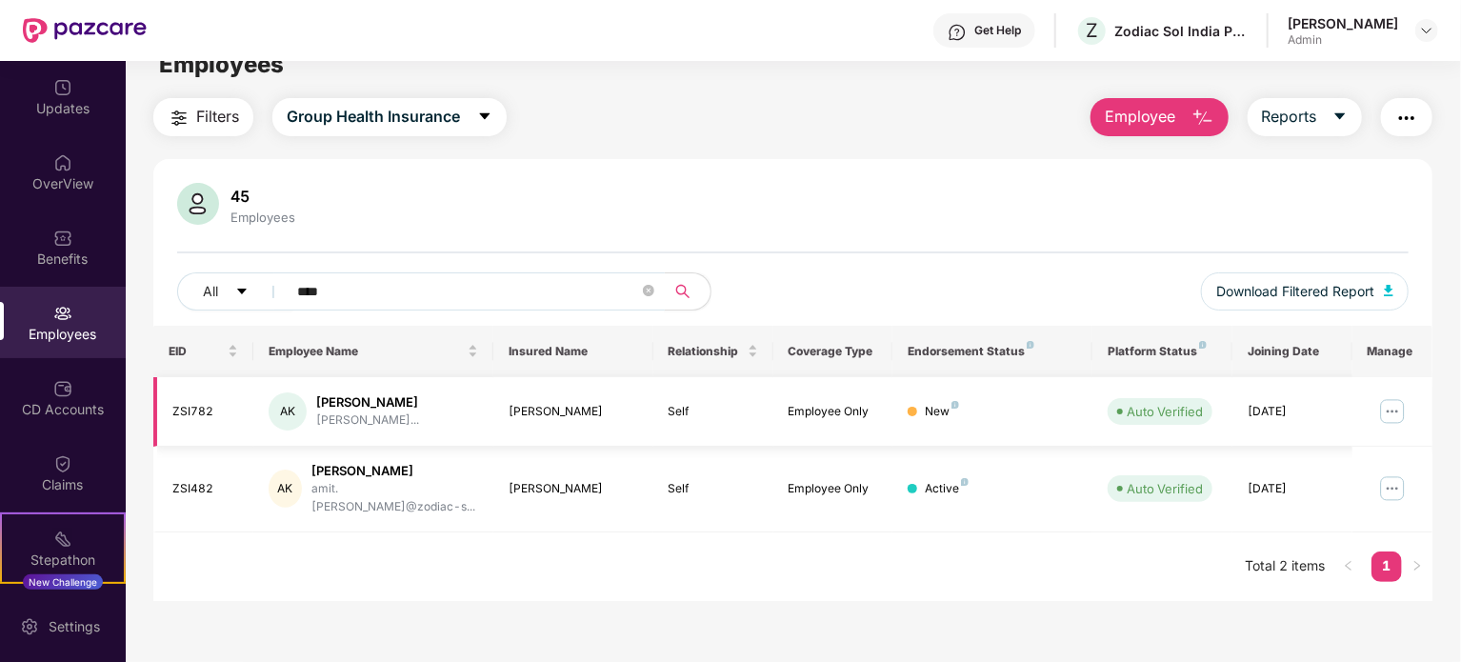
click at [377, 406] on div "[PERSON_NAME]" at bounding box center [367, 402] width 103 height 18
click at [945, 400] on td "New" at bounding box center [993, 412] width 200 height 70
click at [629, 214] on div "45 Employees" at bounding box center [793, 206] width 1232 height 46
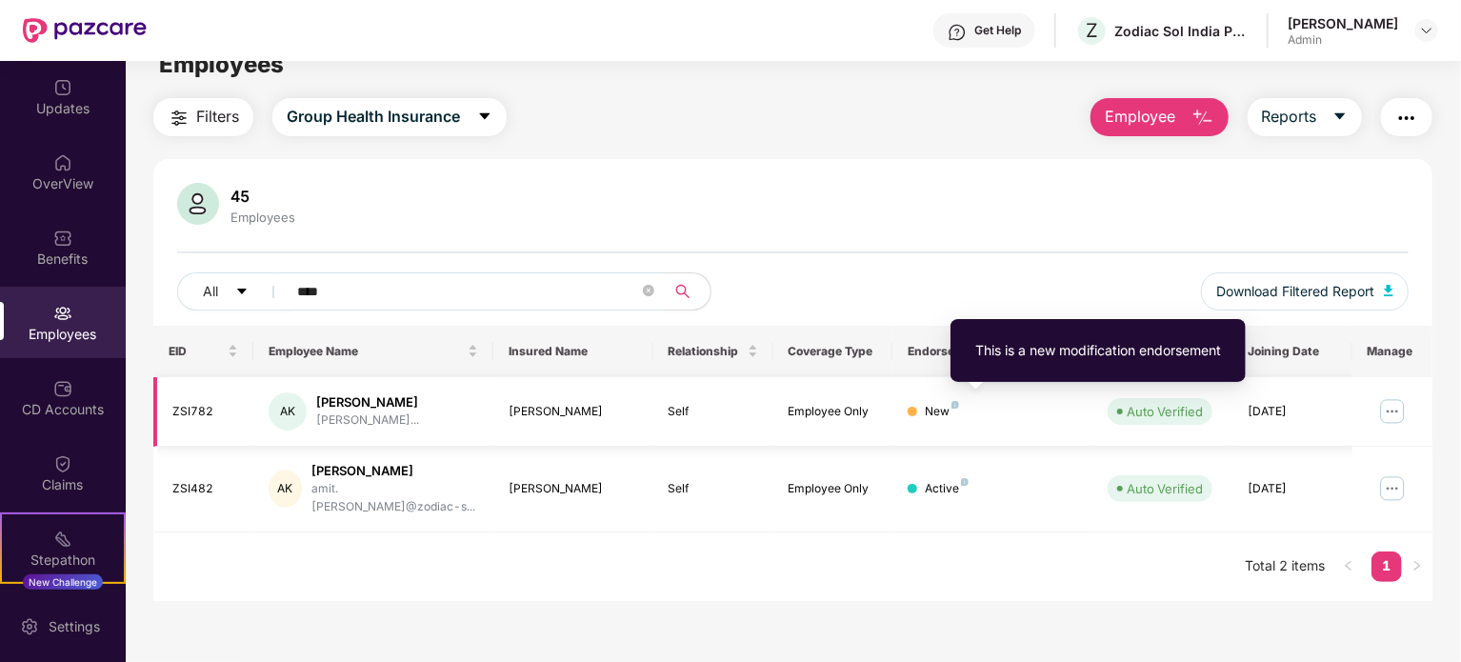
click at [953, 403] on img at bounding box center [956, 405] width 8 height 8
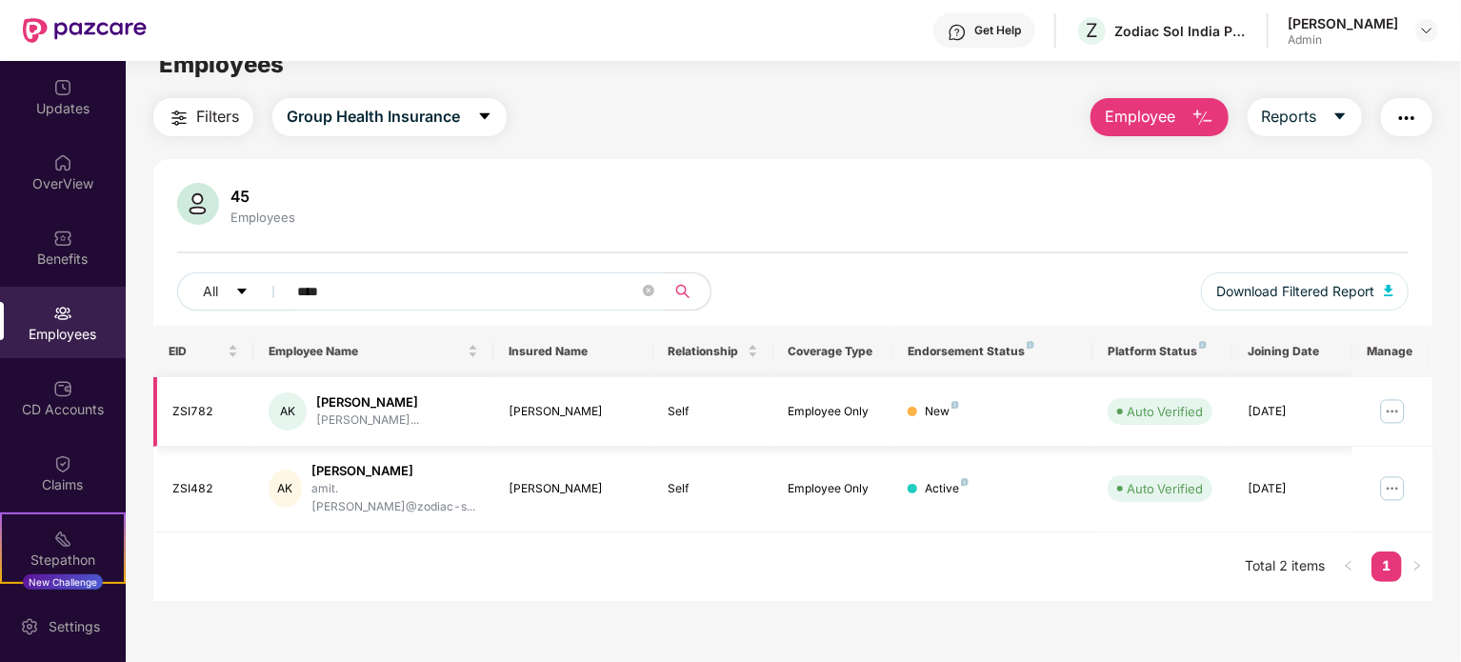
click at [1386, 402] on img at bounding box center [1392, 411] width 30 height 30
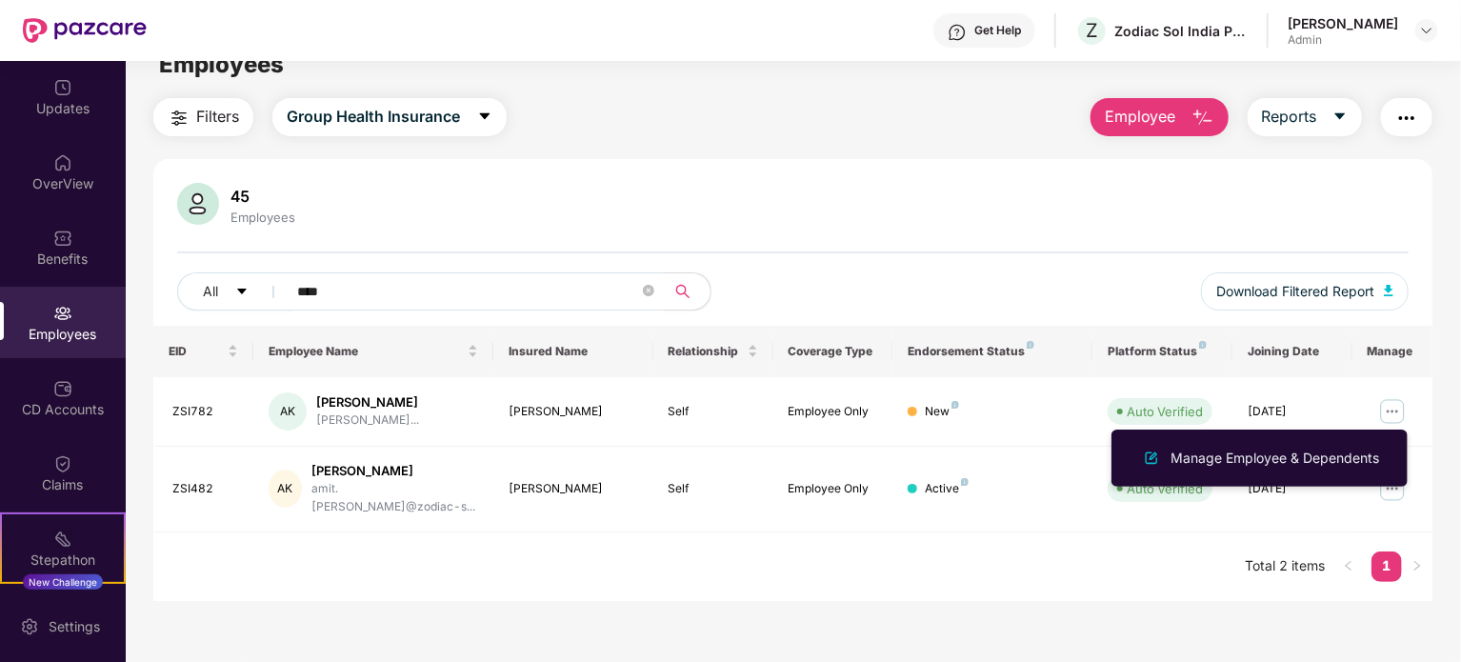
click at [778, 255] on div "45 Employees All **** Download Filtered Report" at bounding box center [792, 254] width 1279 height 143
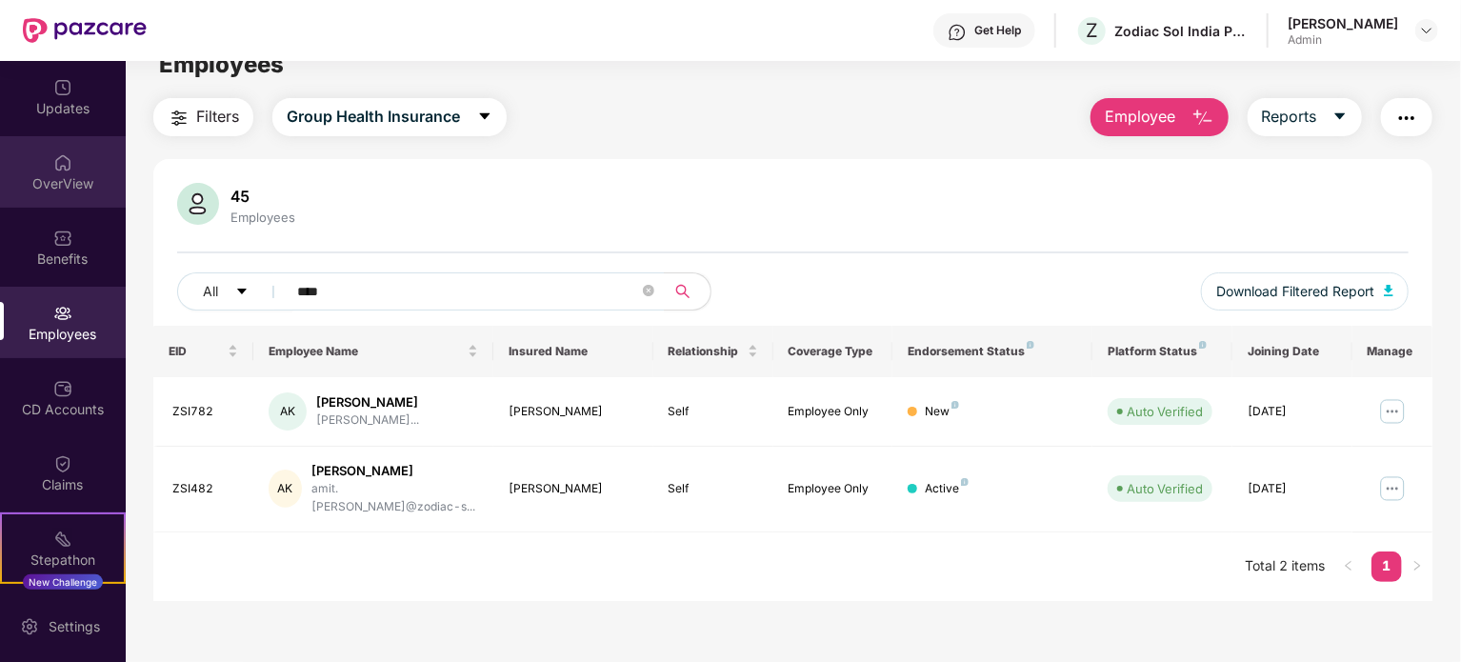
click at [25, 179] on div "OverView" at bounding box center [63, 183] width 126 height 19
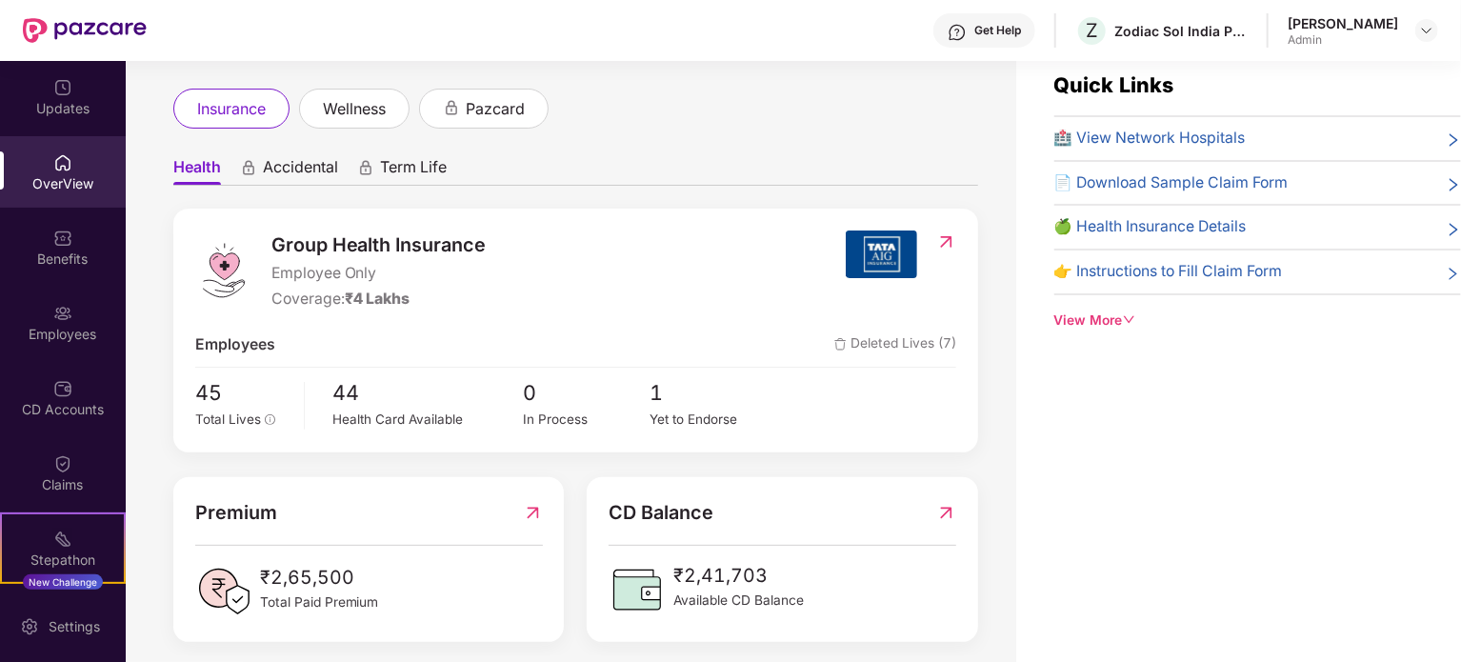
scroll to position [95, 0]
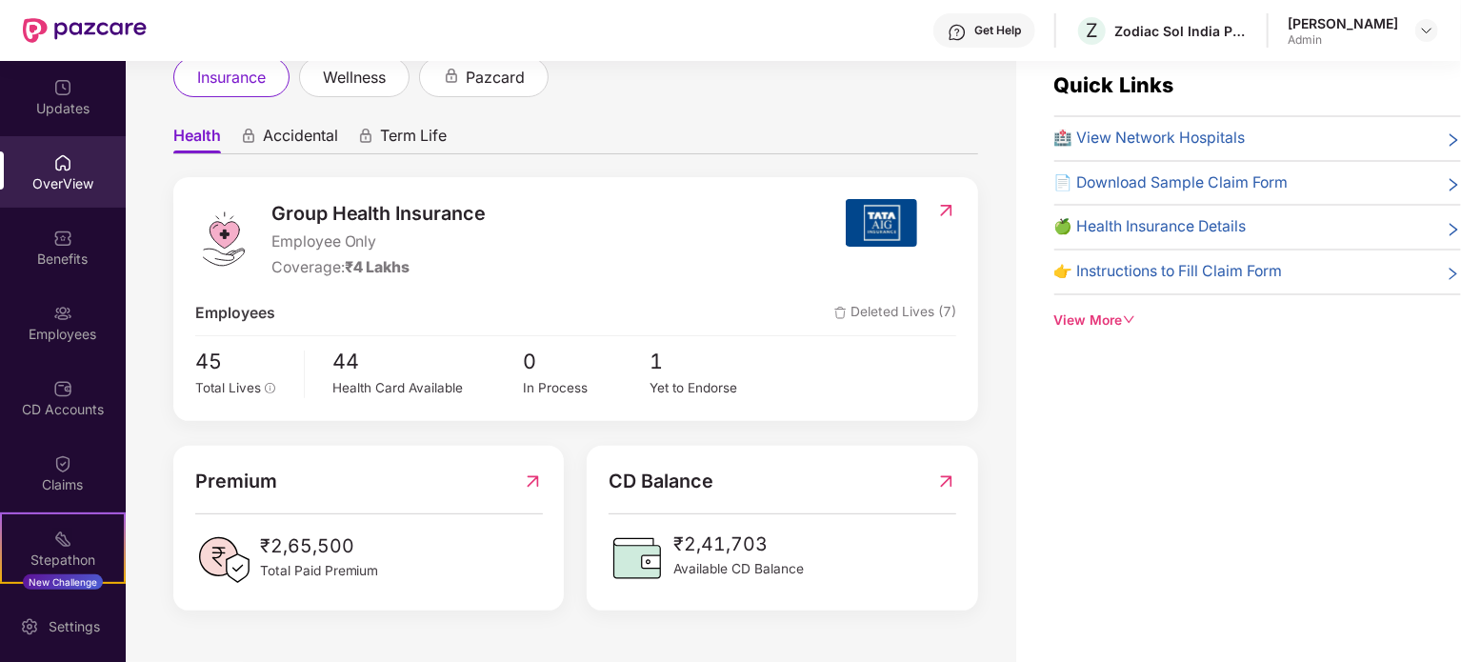
click at [870, 314] on span "Deleted Lives (7)" at bounding box center [895, 314] width 122 height 24
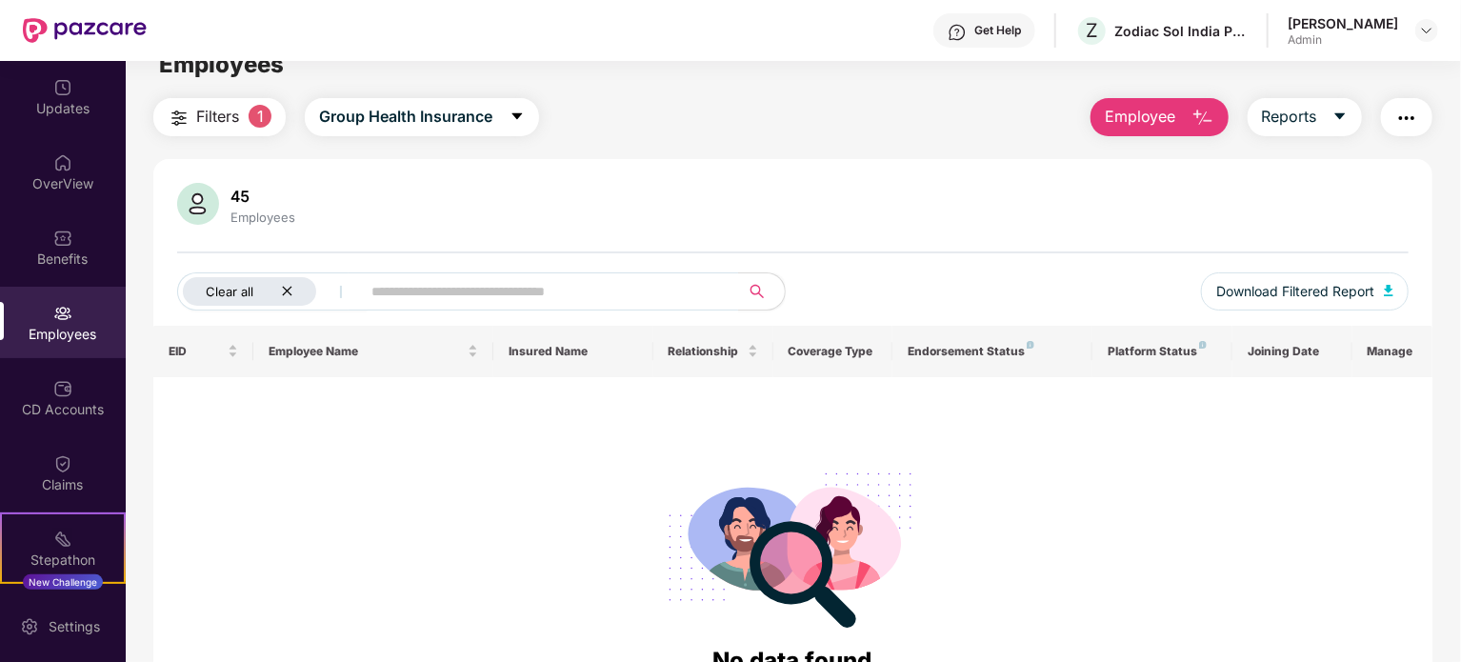
click at [297, 286] on div "Clear all" at bounding box center [249, 291] width 133 height 29
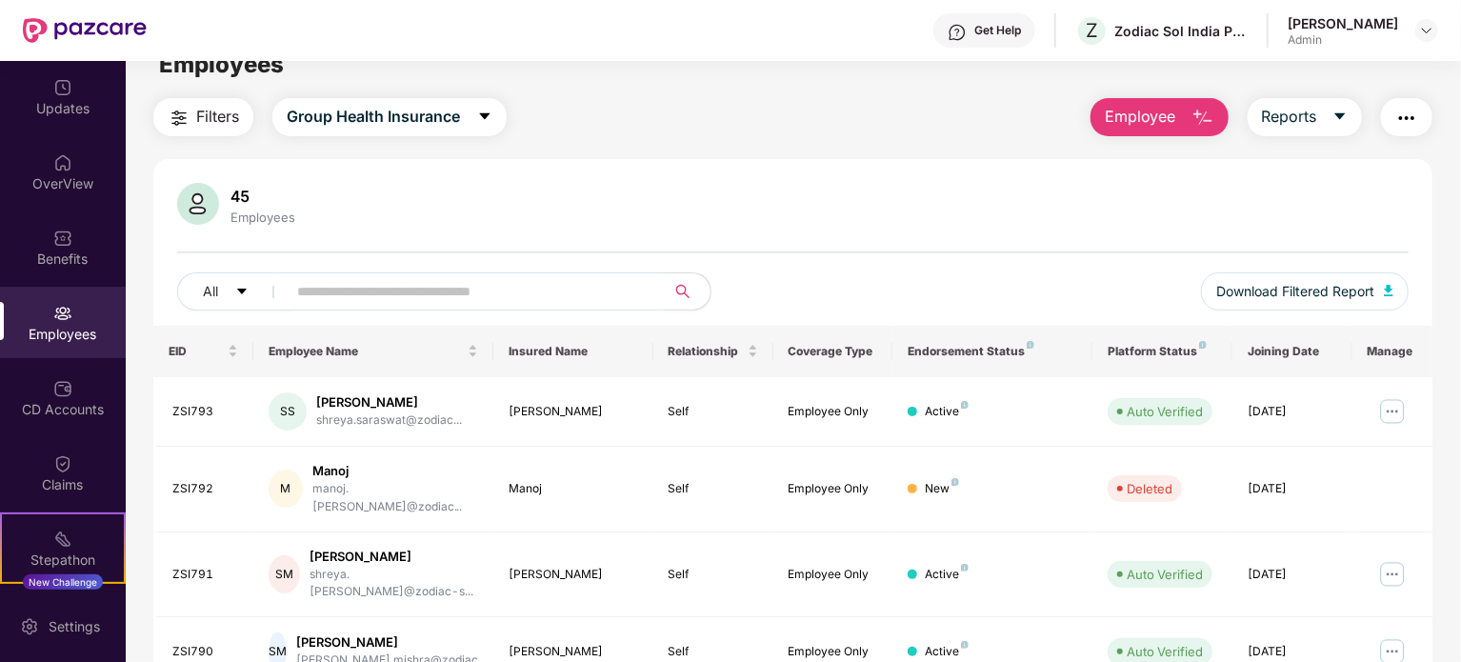
scroll to position [0, 0]
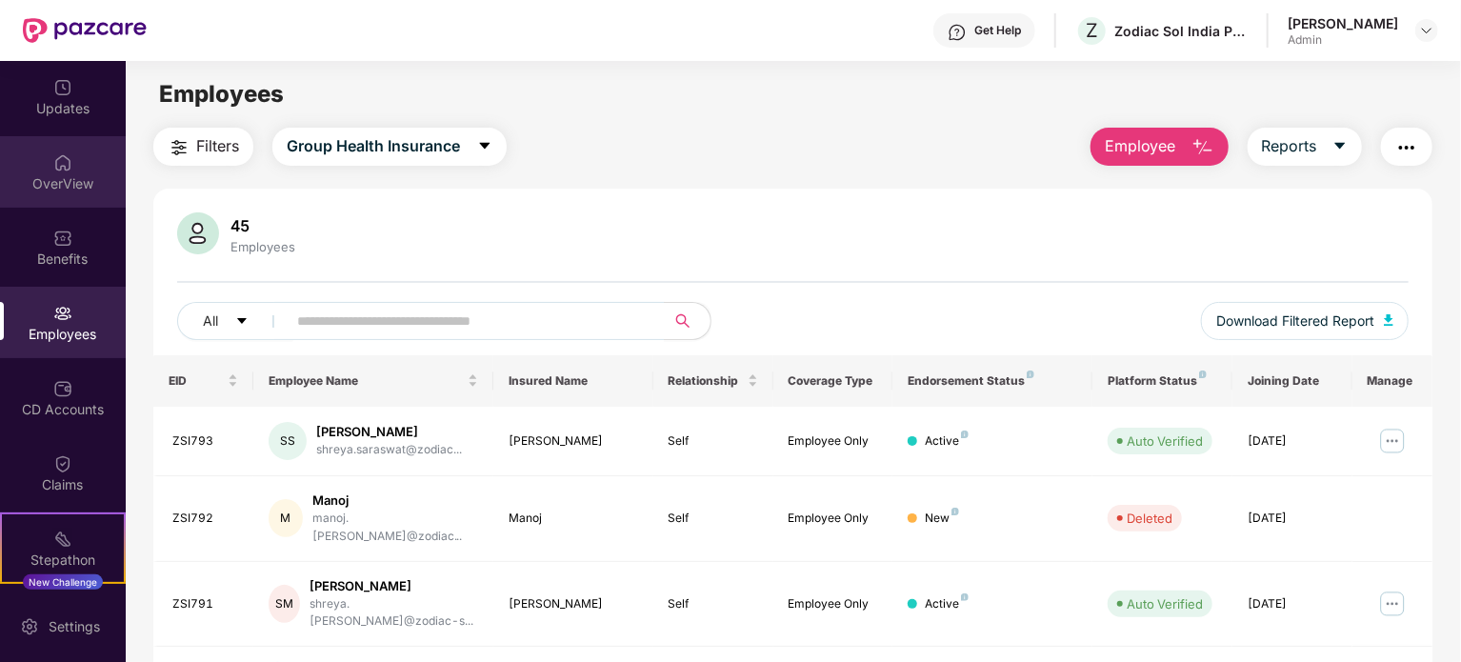
click at [59, 160] on img at bounding box center [62, 162] width 19 height 19
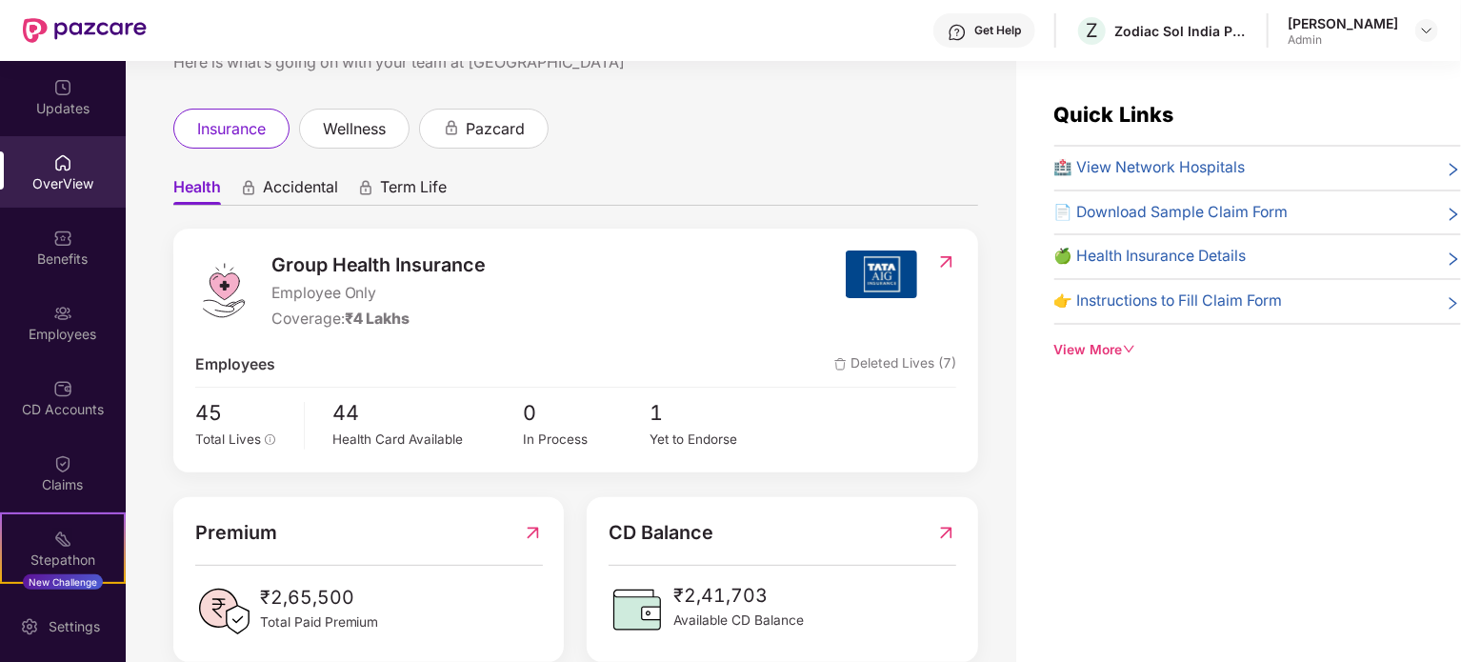
scroll to position [107, 0]
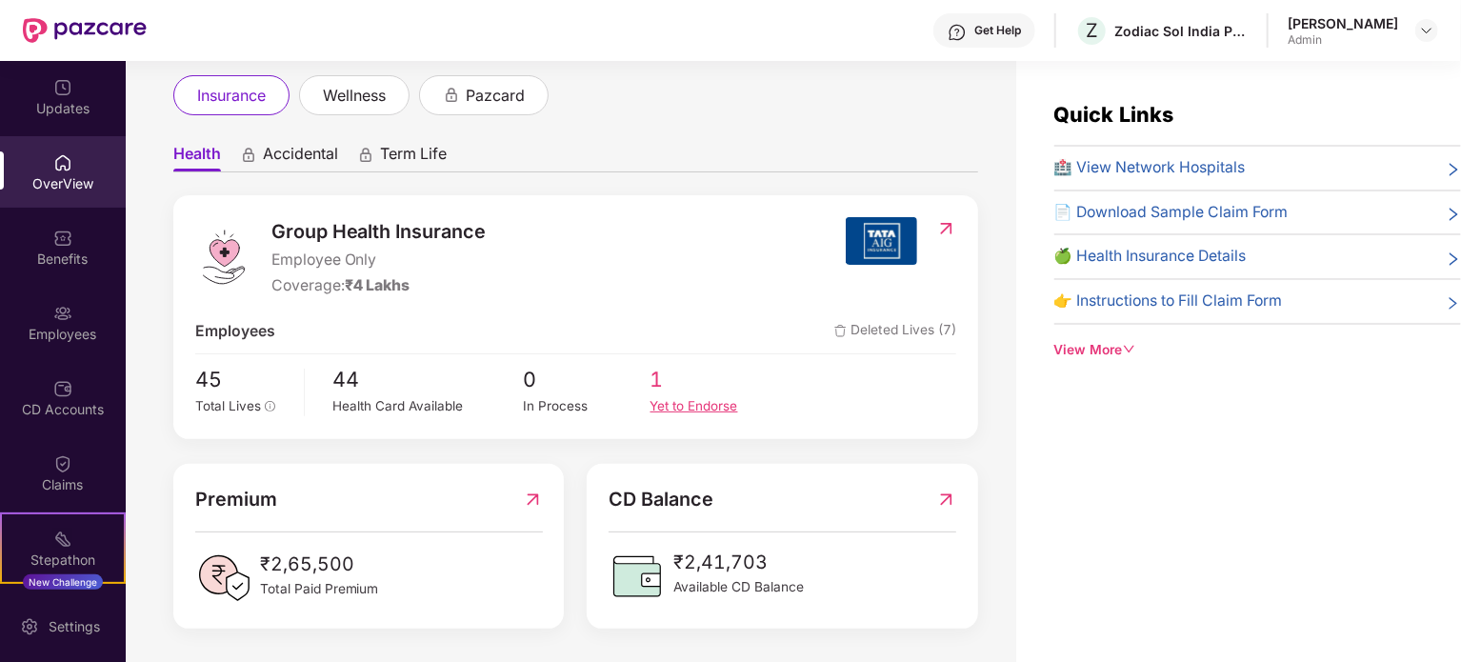
click at [655, 378] on span "1" at bounding box center [714, 380] width 127 height 32
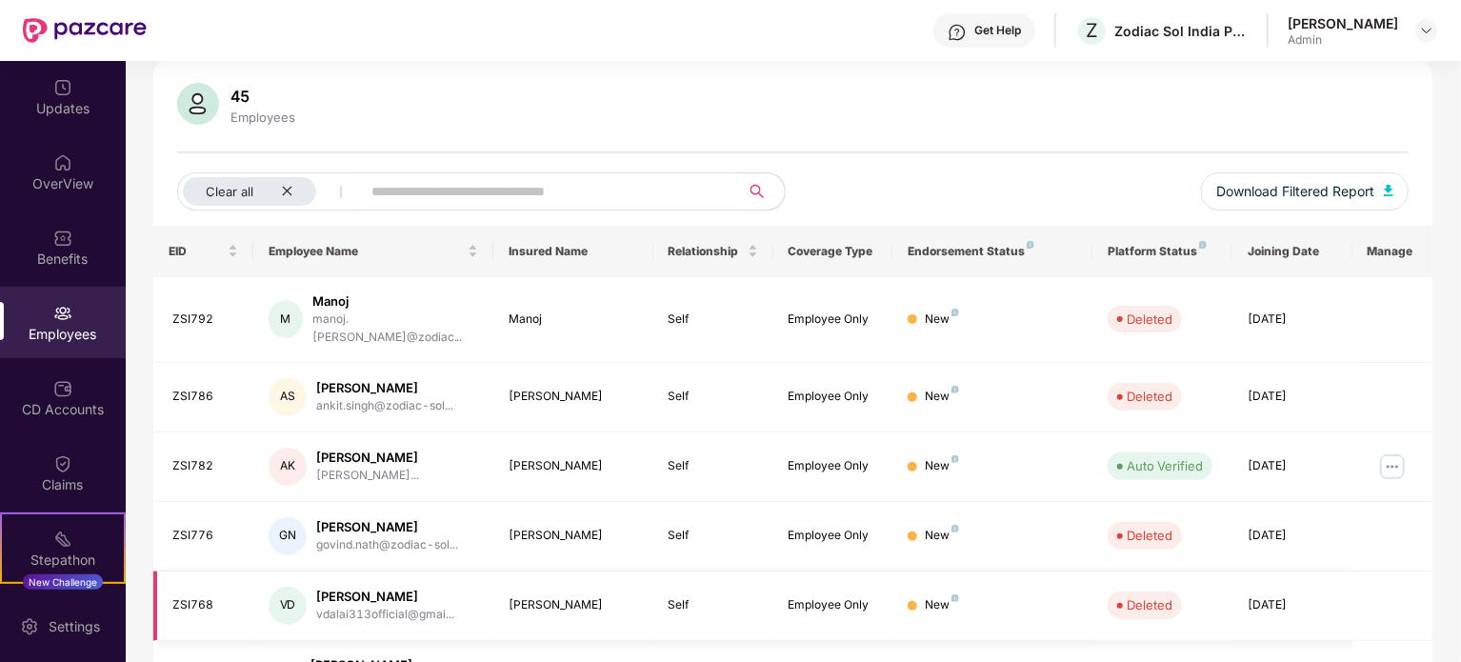
scroll to position [0, 0]
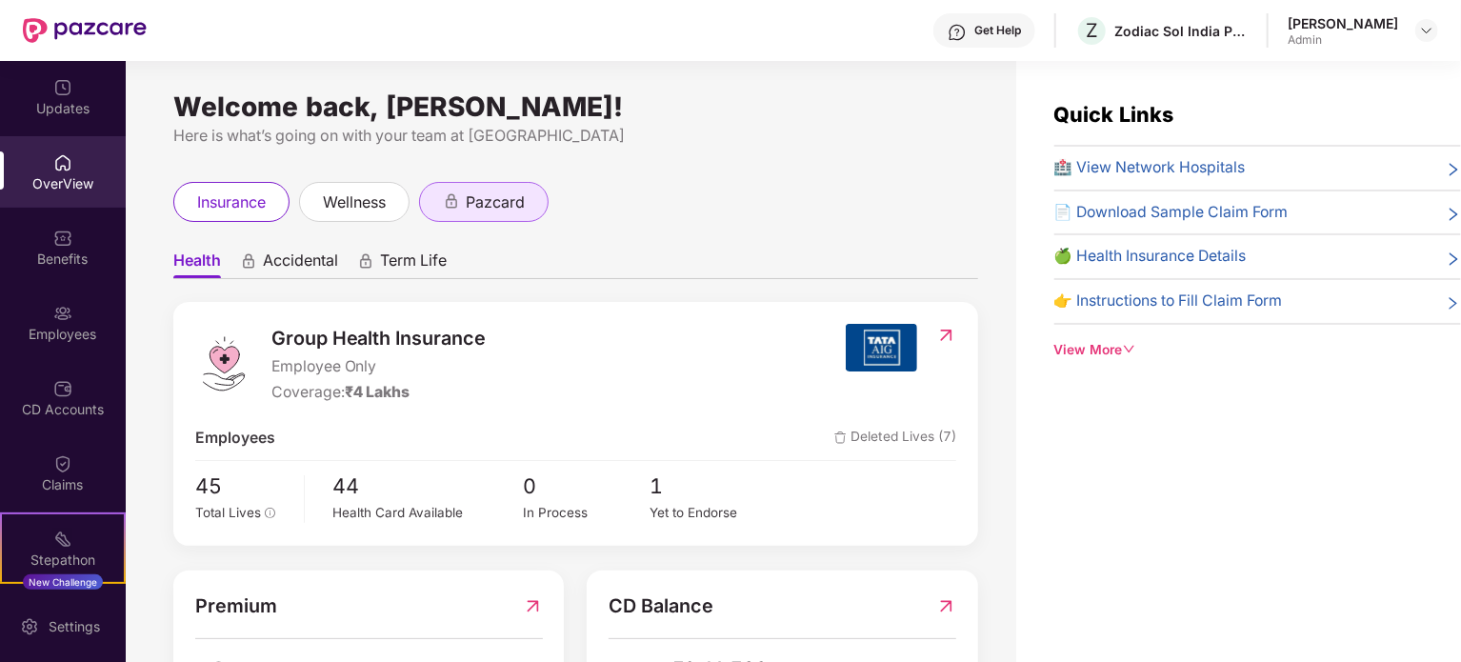
click at [539, 190] on div "pazcard" at bounding box center [484, 202] width 130 height 40
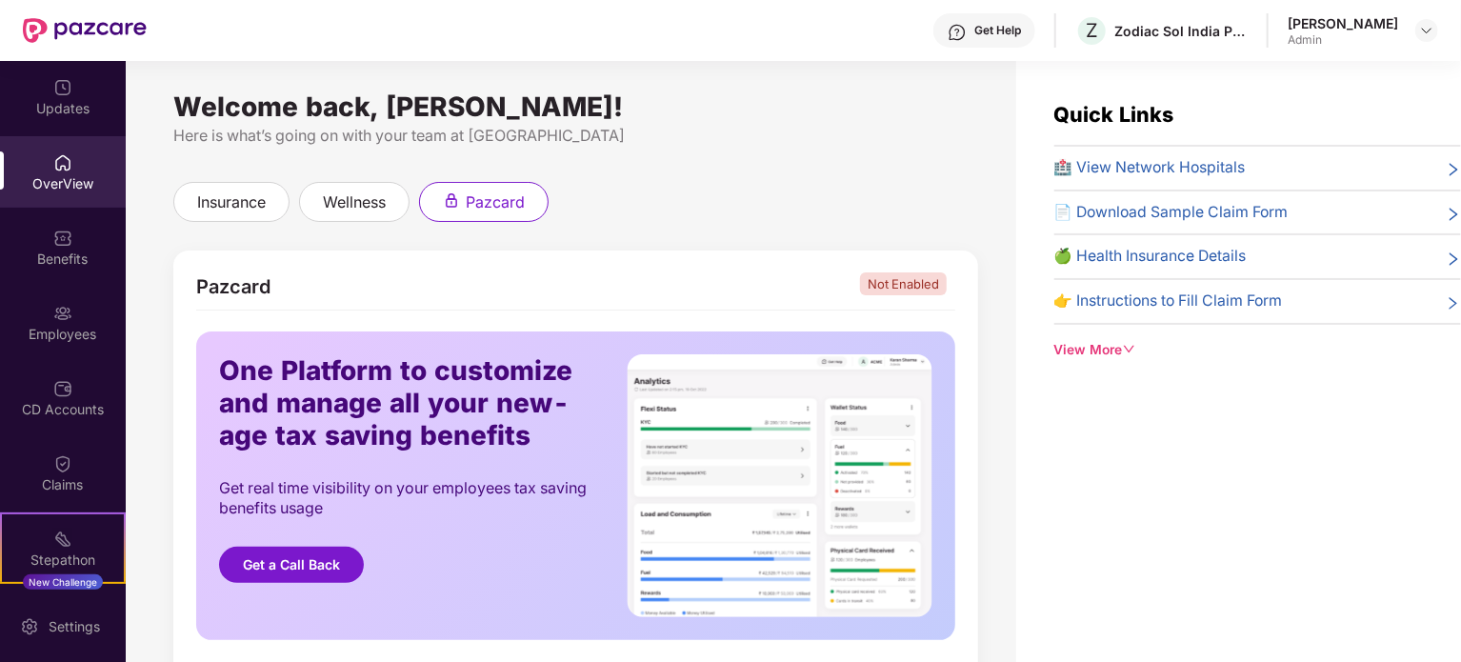
click at [651, 225] on div "Pazcard Not Enabled One Platform to customize and manage all your new-age tax s…" at bounding box center [575, 643] width 805 height 843
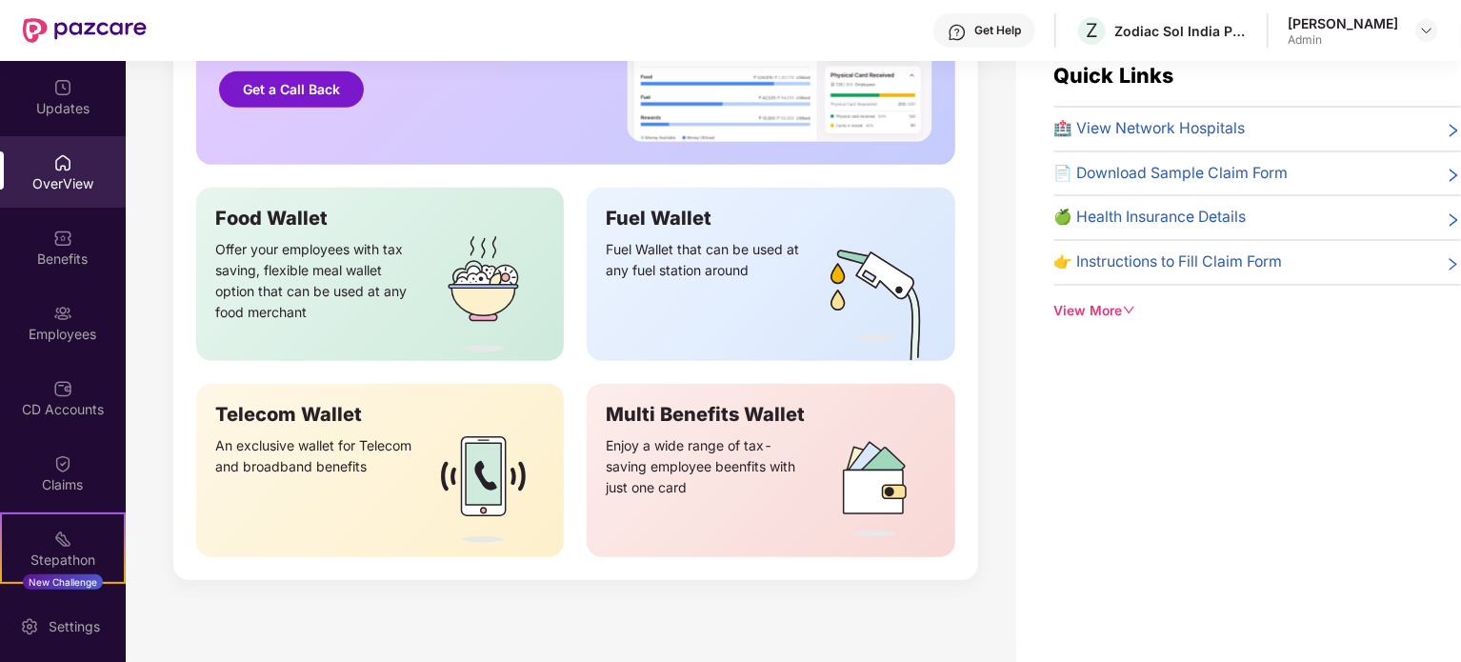
scroll to position [61, 0]
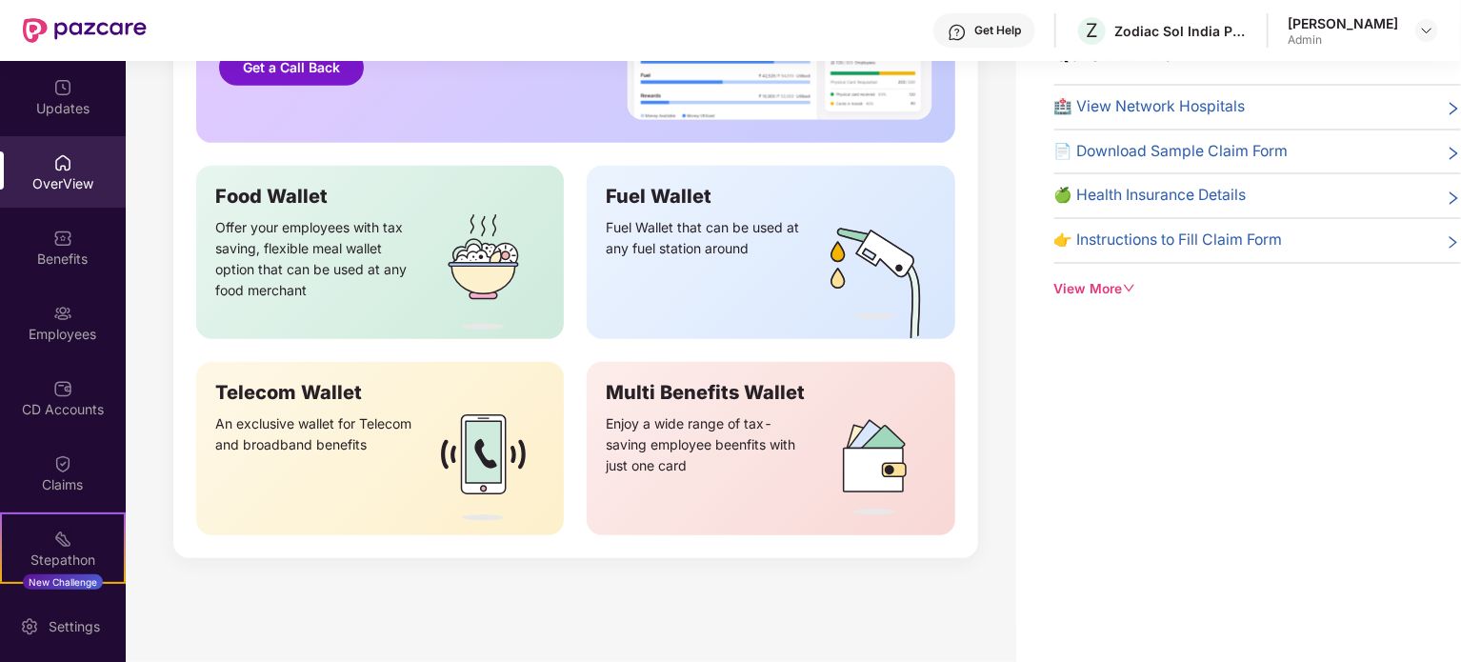
click at [69, 174] on div "OverView" at bounding box center [63, 183] width 126 height 19
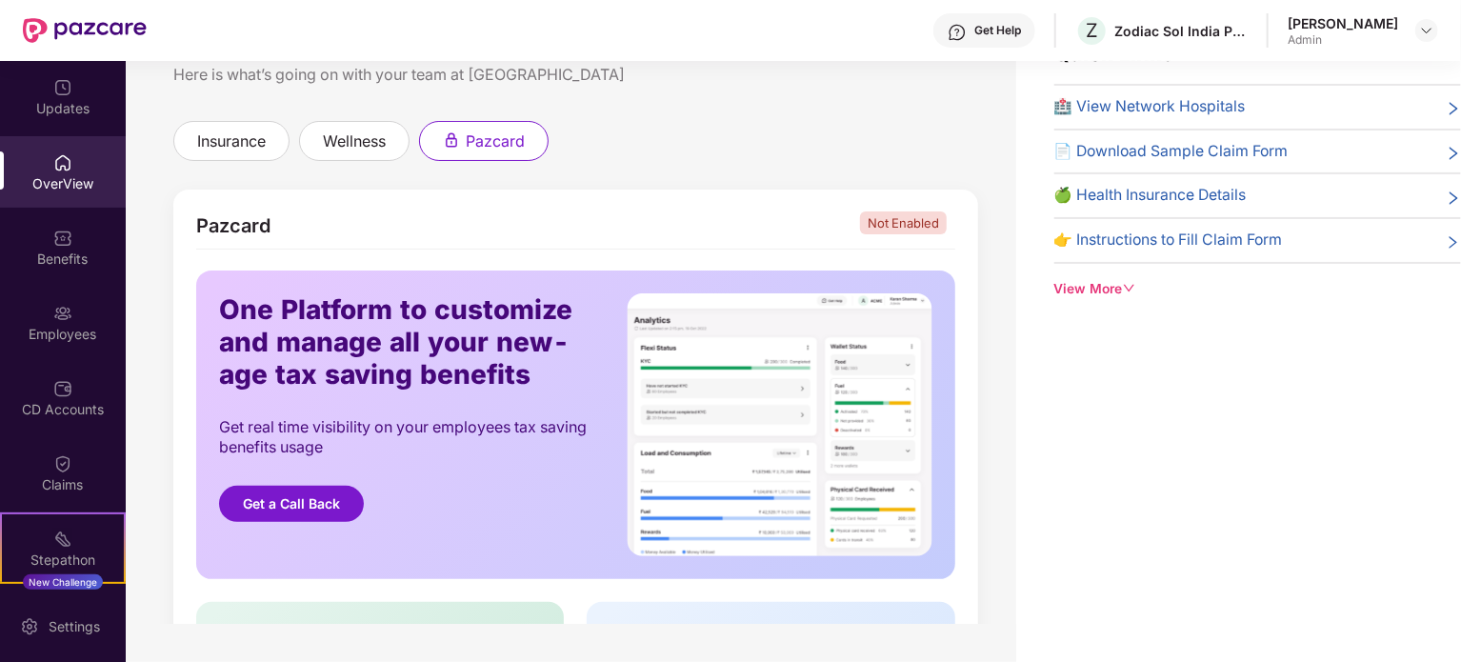
scroll to position [0, 0]
click at [888, 153] on div "insurance wellness pazcard" at bounding box center [575, 141] width 805 height 40
click at [1426, 33] on img at bounding box center [1426, 30] width 15 height 15
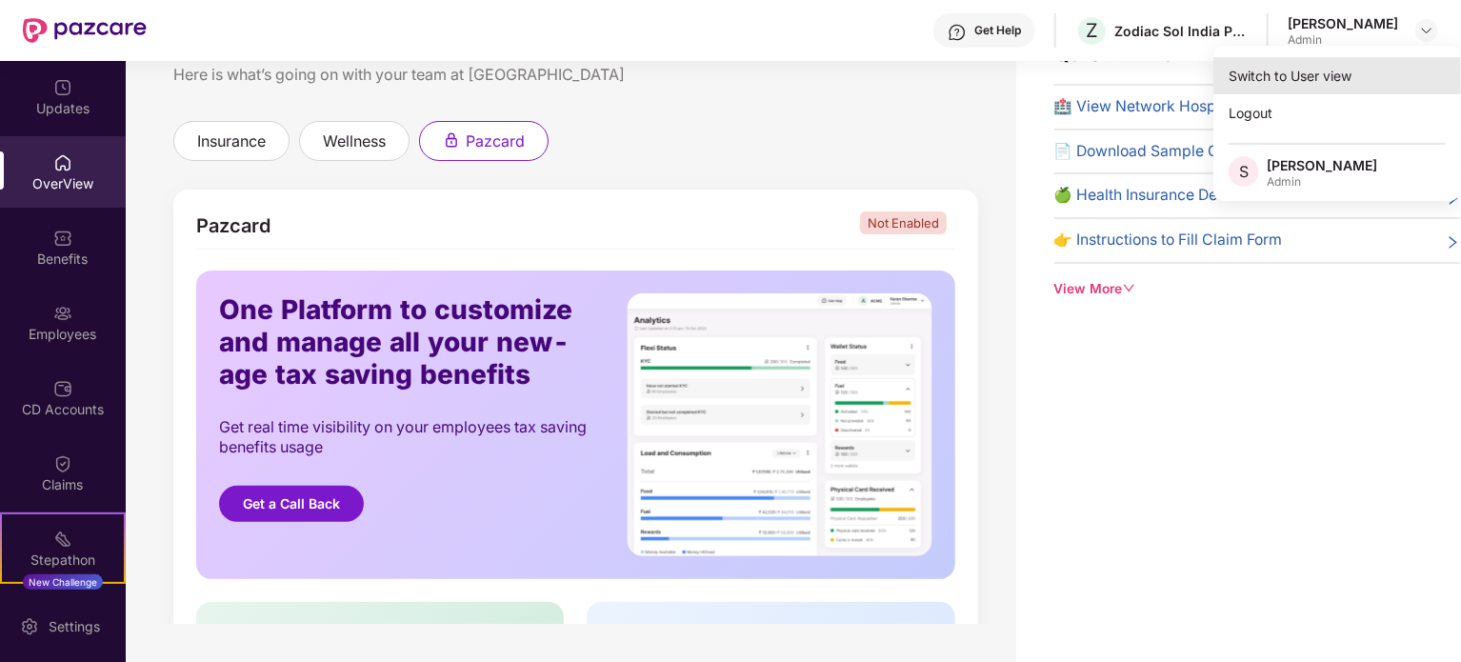
click at [1268, 75] on div "Switch to User view" at bounding box center [1338, 75] width 248 height 37
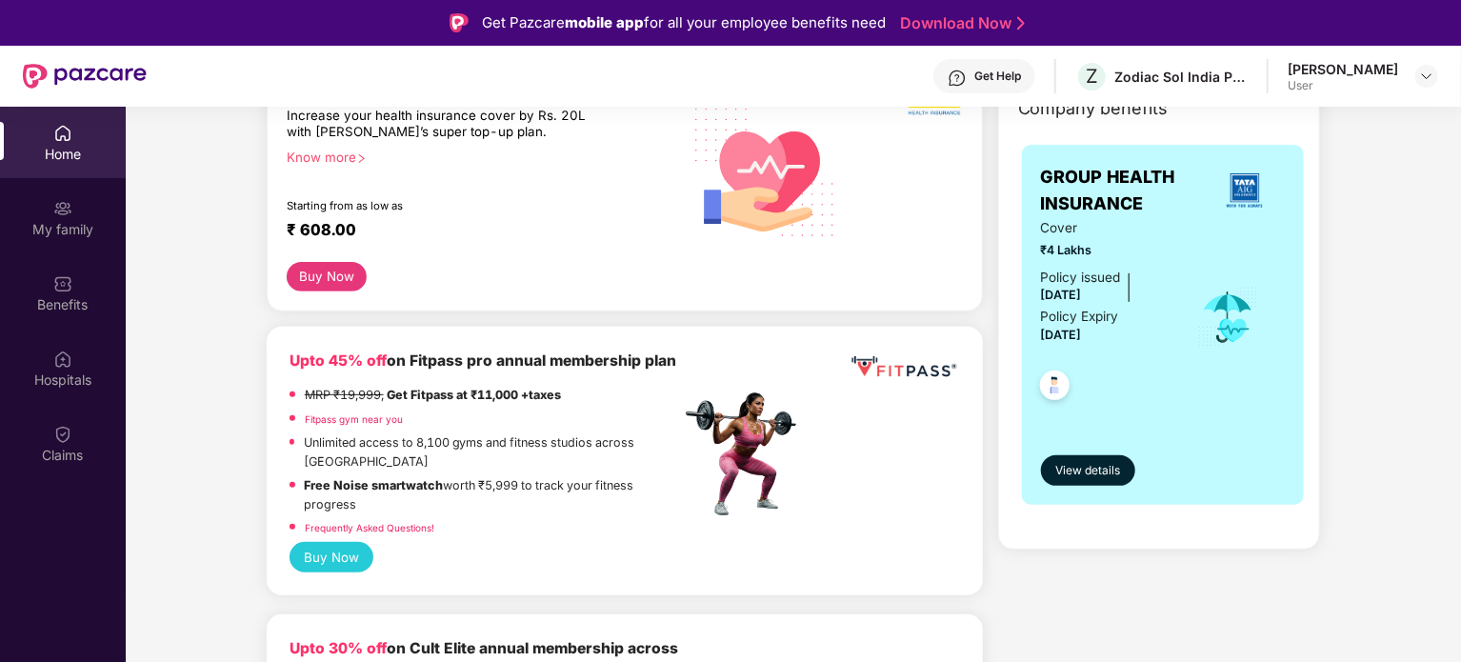
scroll to position [286, 0]
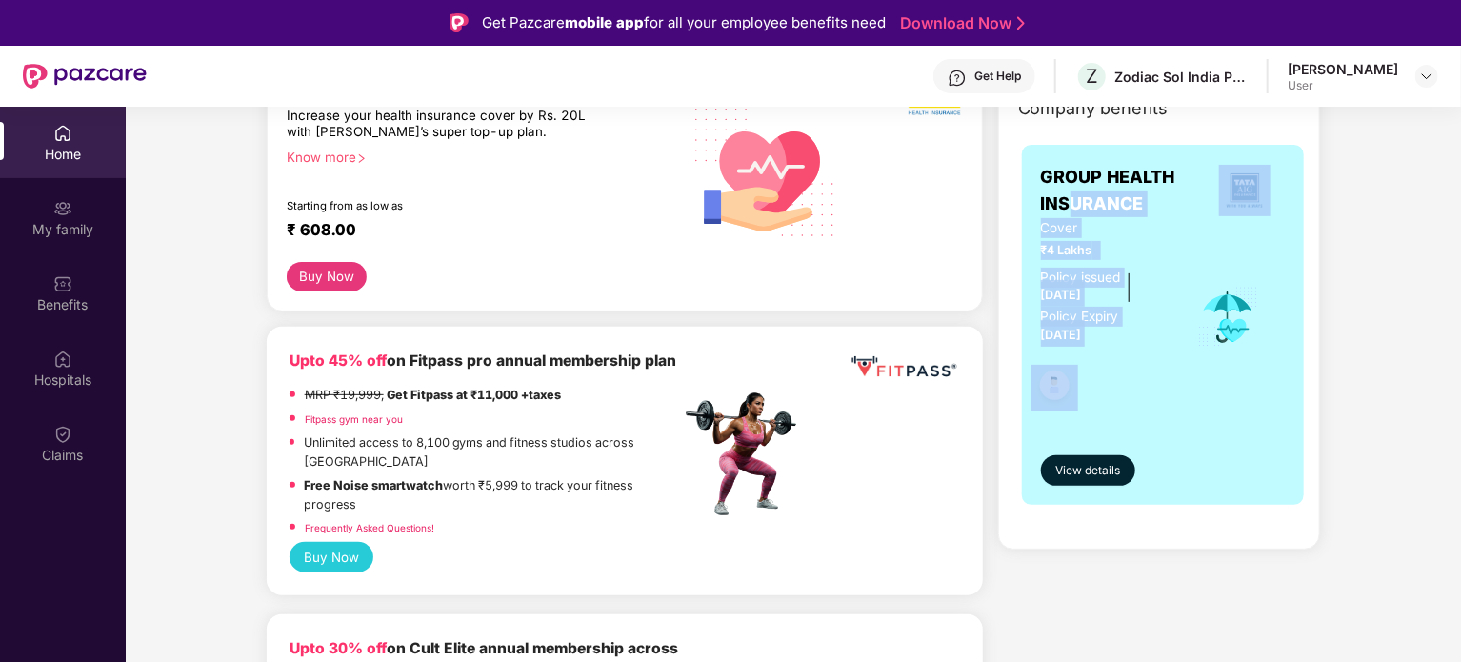
drag, startPoint x: 1072, startPoint y: 209, endPoint x: 1132, endPoint y: 412, distance: 211.6
click at [1132, 412] on div "GROUP HEALTH INSURANCE Cover ₹4 Lakhs Policy issued [DATE] Policy Expiry [DATE]…" at bounding box center [1163, 325] width 245 height 322
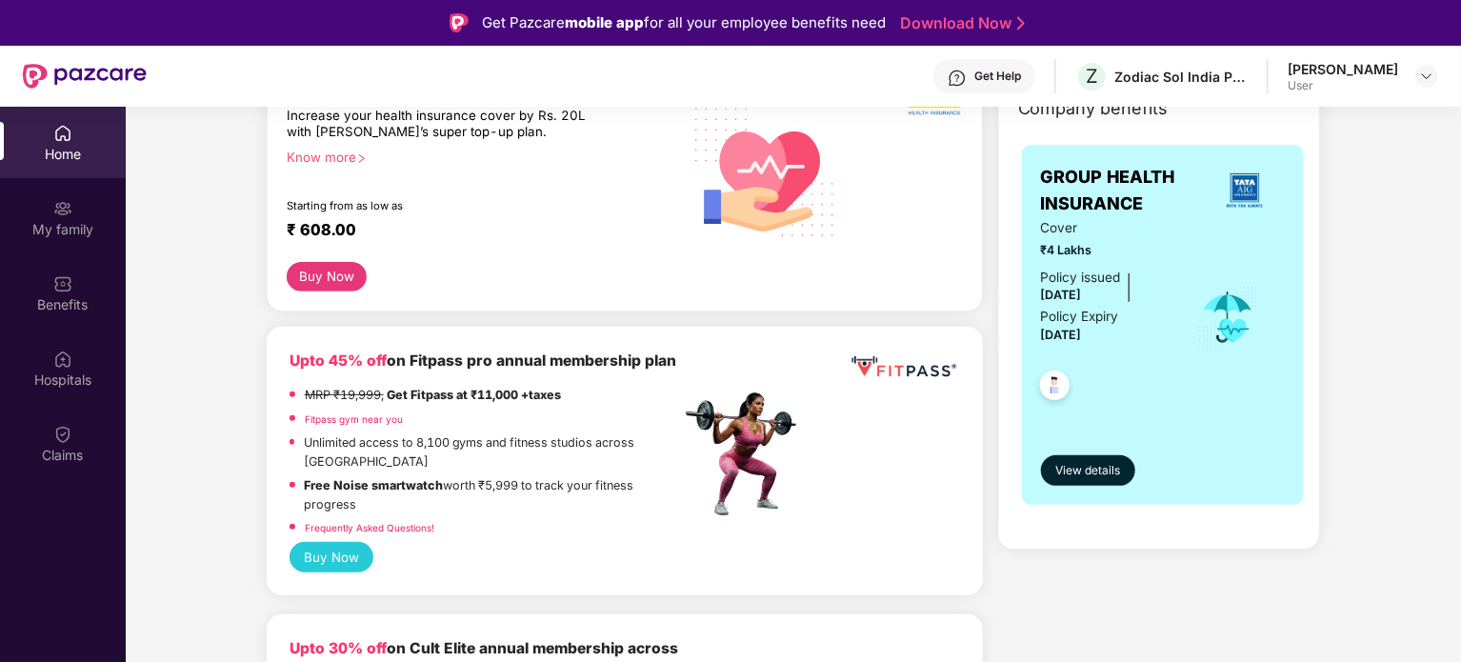
click at [1139, 386] on div at bounding box center [1106, 382] width 131 height 70
click at [1082, 483] on button "View details" at bounding box center [1088, 470] width 94 height 30
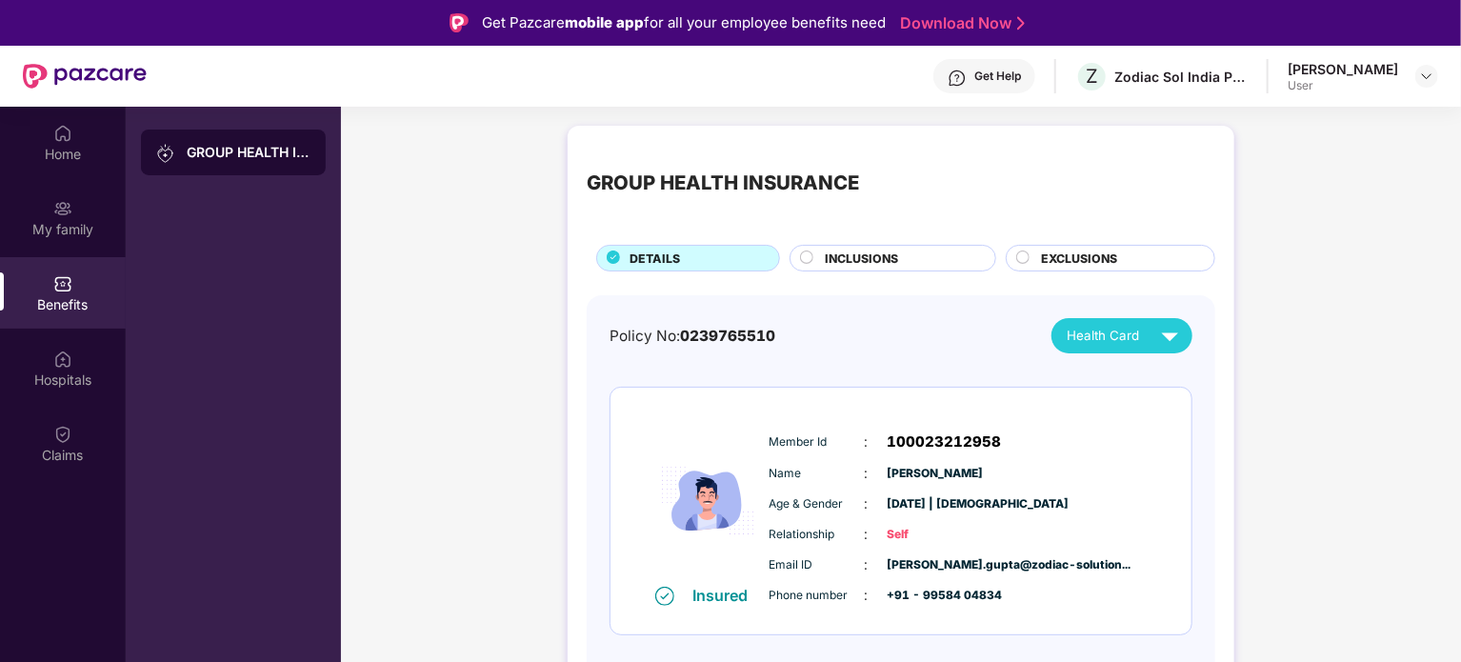
scroll to position [95, 0]
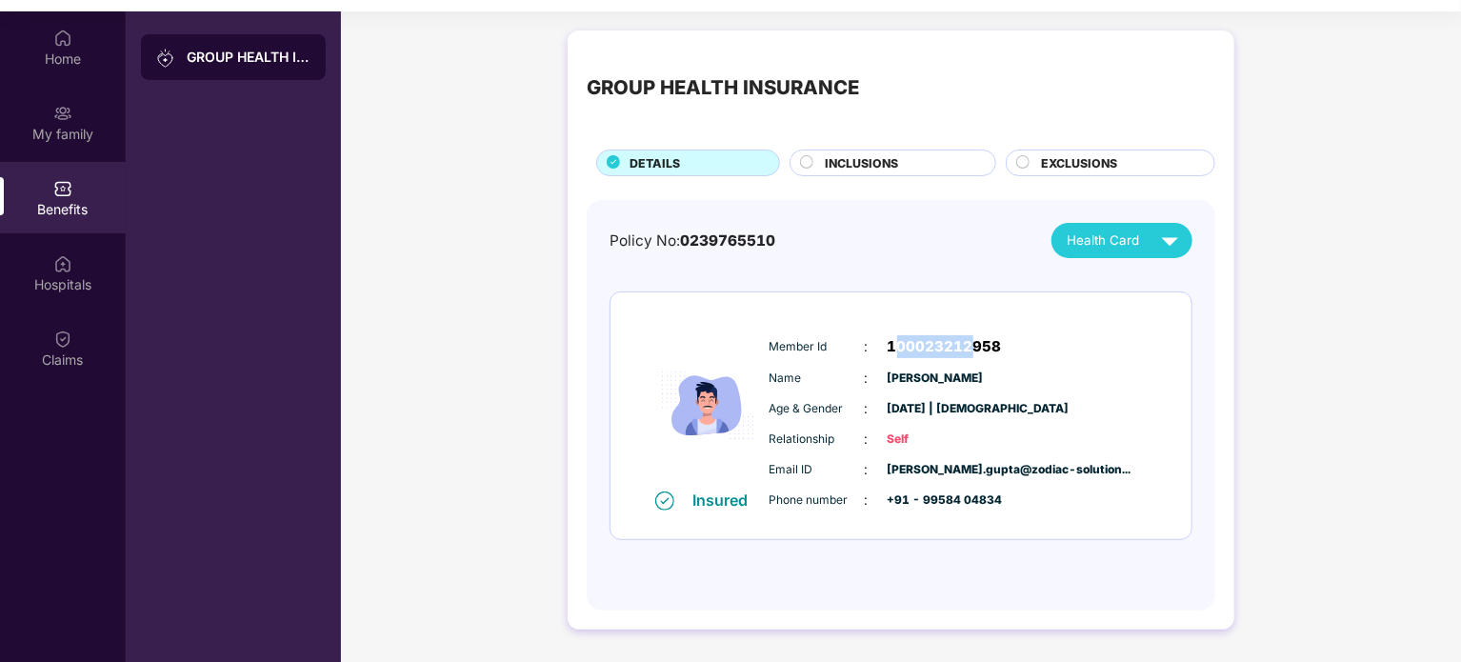
drag, startPoint x: 973, startPoint y: 353, endPoint x: 893, endPoint y: 345, distance: 79.5
click at [893, 345] on span "100023212958" at bounding box center [945, 346] width 114 height 23
click at [831, 163] on span "INCLUSIONS" at bounding box center [861, 163] width 73 height 18
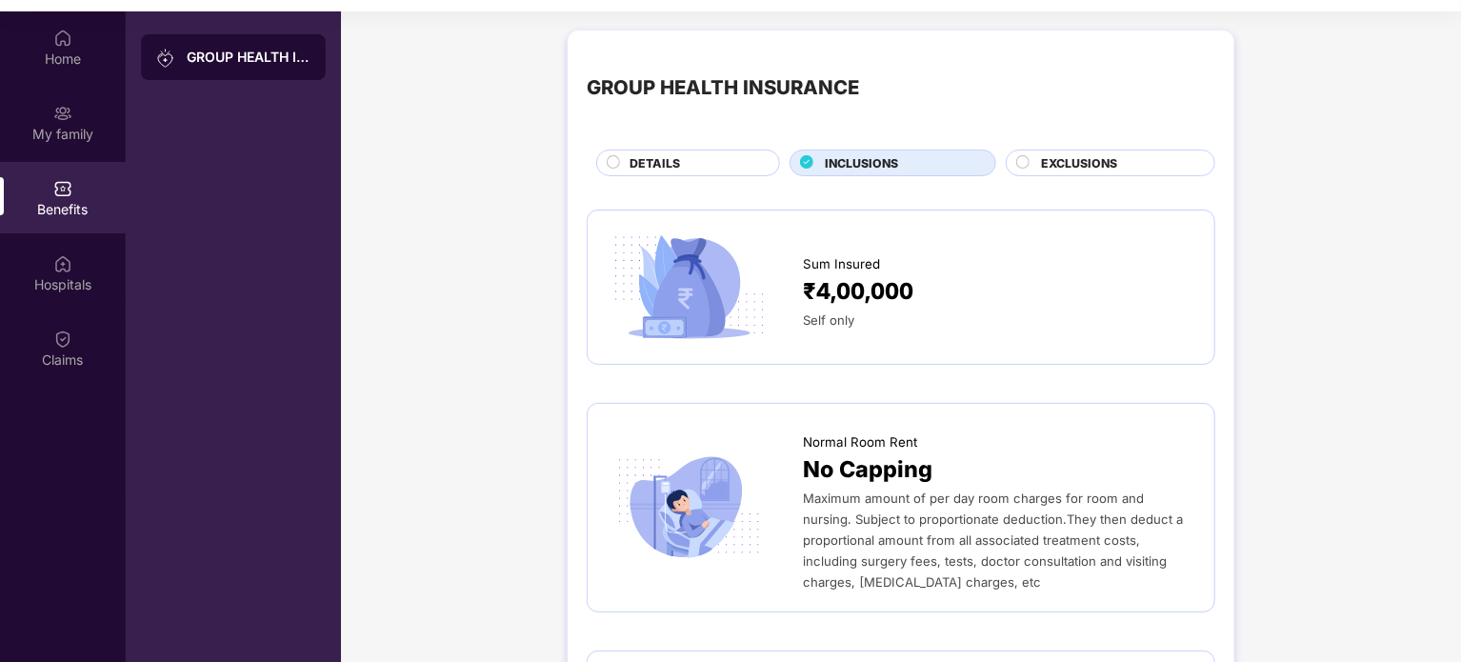
click at [691, 162] on div "DETAILS" at bounding box center [695, 164] width 150 height 21
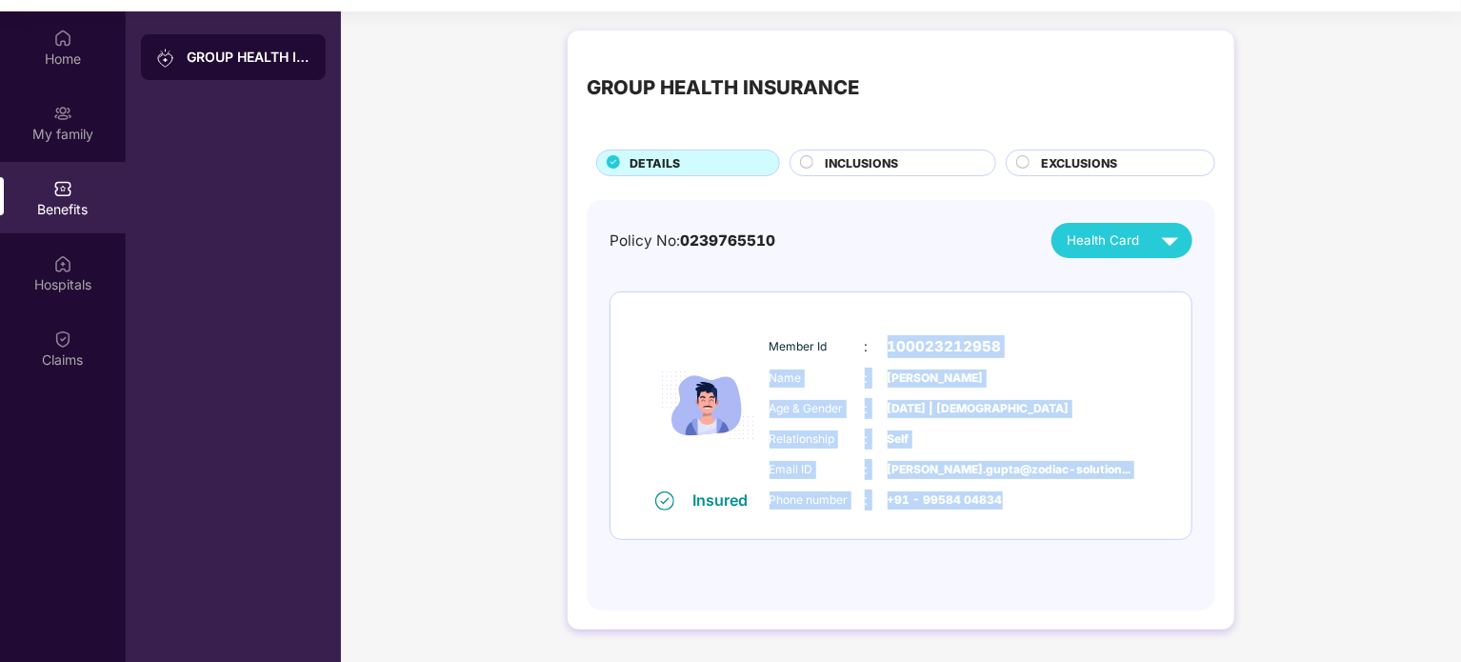
drag, startPoint x: 868, startPoint y: 332, endPoint x: 1061, endPoint y: 519, distance: 268.8
click at [1053, 517] on div "Member Id : 100023212958 Name : [PERSON_NAME] Age & Gender : [DATE] | [DEMOGRAP…" at bounding box center [959, 423] width 388 height 194
click at [1063, 513] on div "Member Id : 100023212958 Name : [PERSON_NAME] Age & Gender : [DATE] | [DEMOGRAP…" at bounding box center [959, 423] width 388 height 194
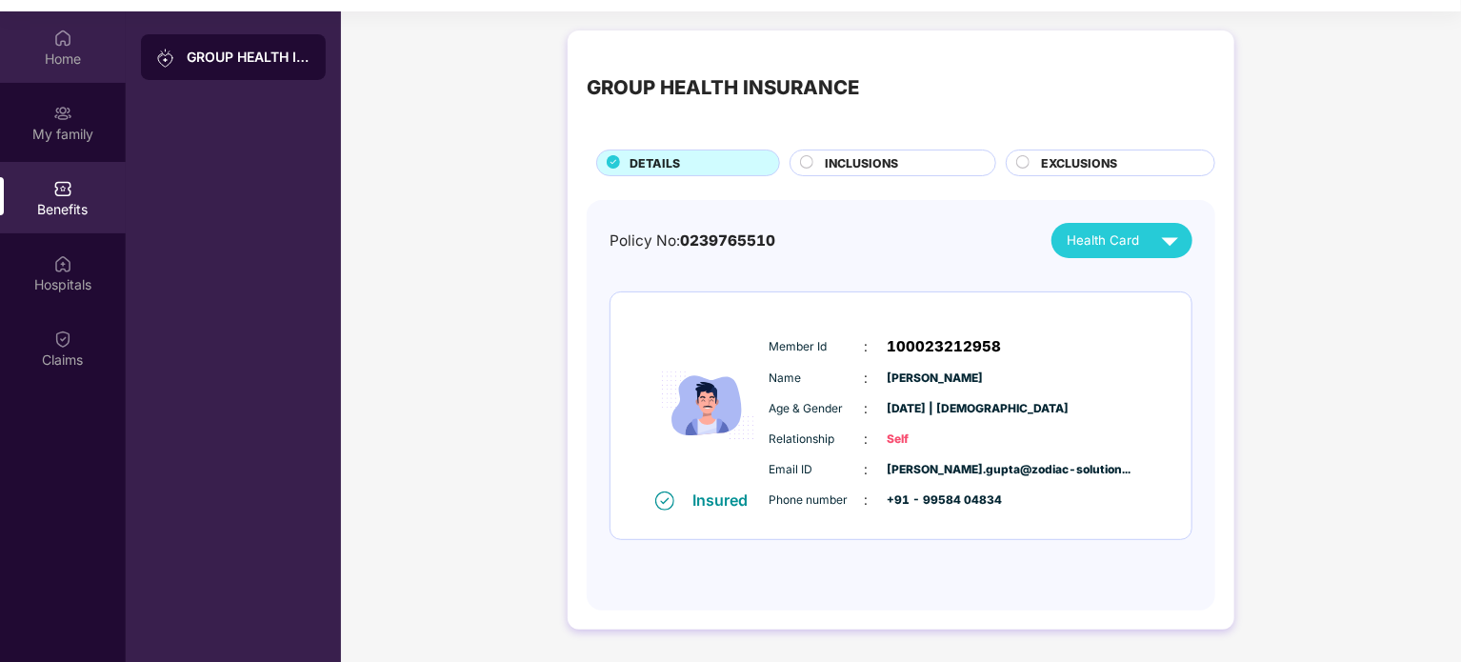
click at [74, 45] on div "Home" at bounding box center [63, 46] width 126 height 71
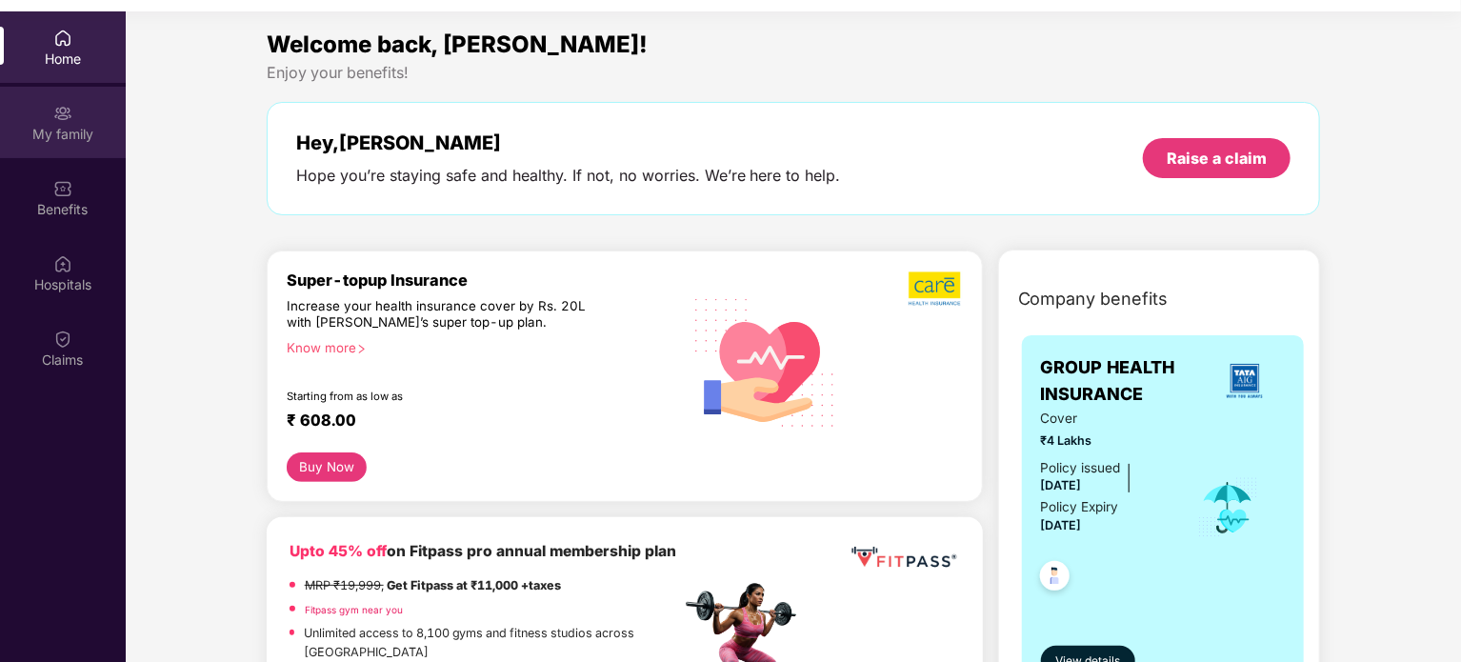
click at [72, 131] on div "My family" at bounding box center [63, 134] width 126 height 19
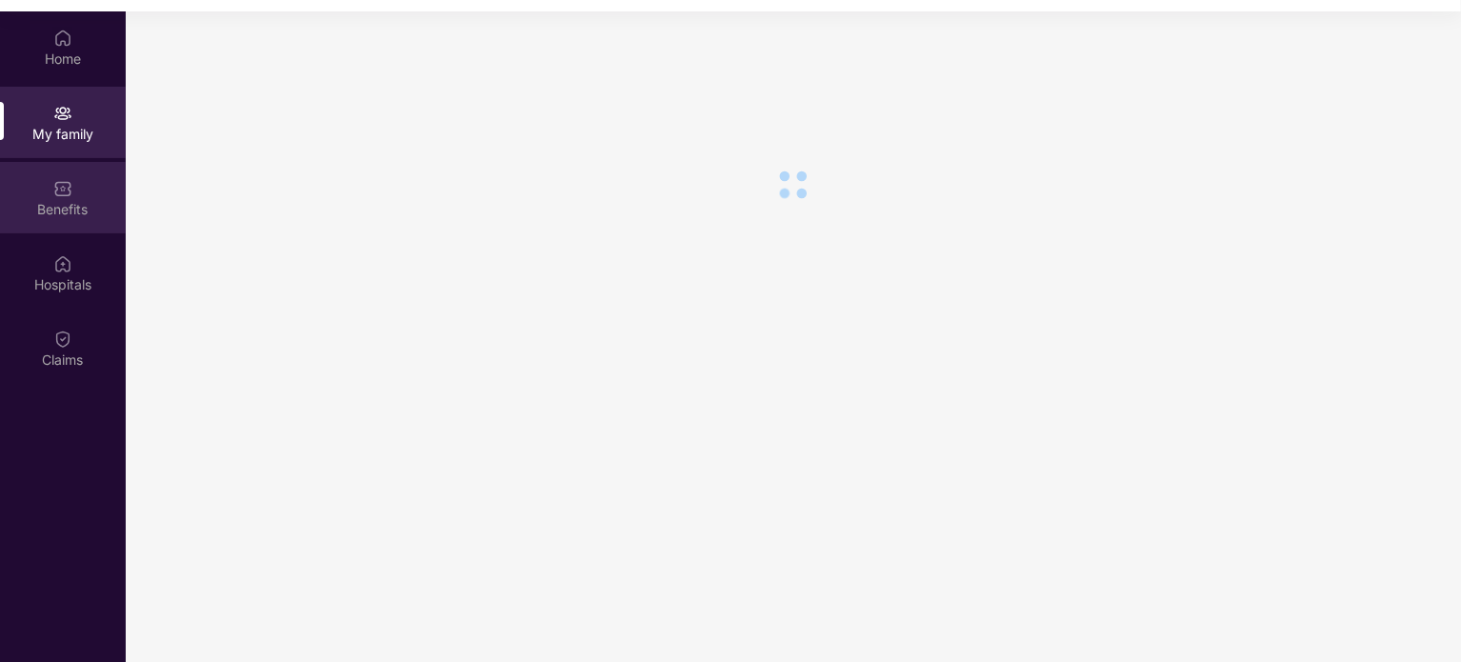
click at [55, 210] on div "Benefits" at bounding box center [63, 209] width 126 height 19
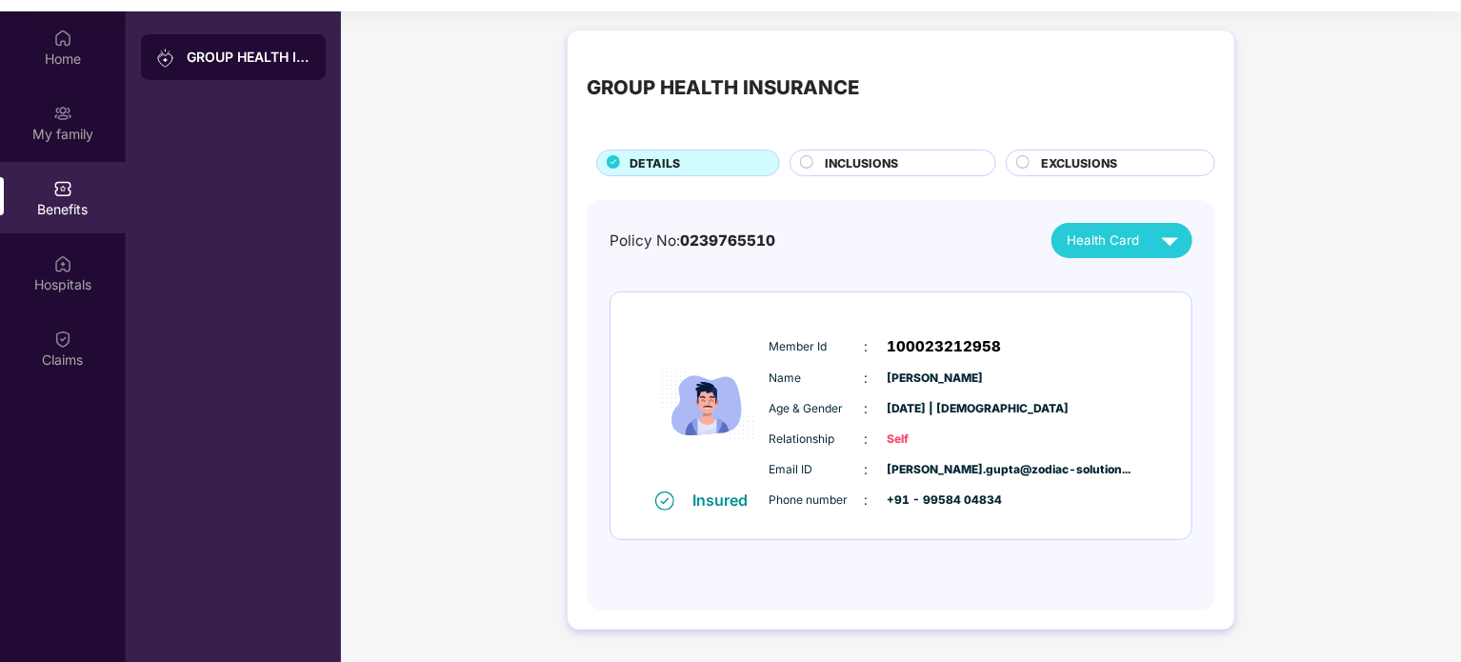
click at [346, 191] on div "GROUP HEALTH INSURANCE DETAILS INCLUSIONS EXCLUSIONS Policy No: 0239765510 Heal…" at bounding box center [901, 339] width 1120 height 637
